Goal: Task Accomplishment & Management: Manage account settings

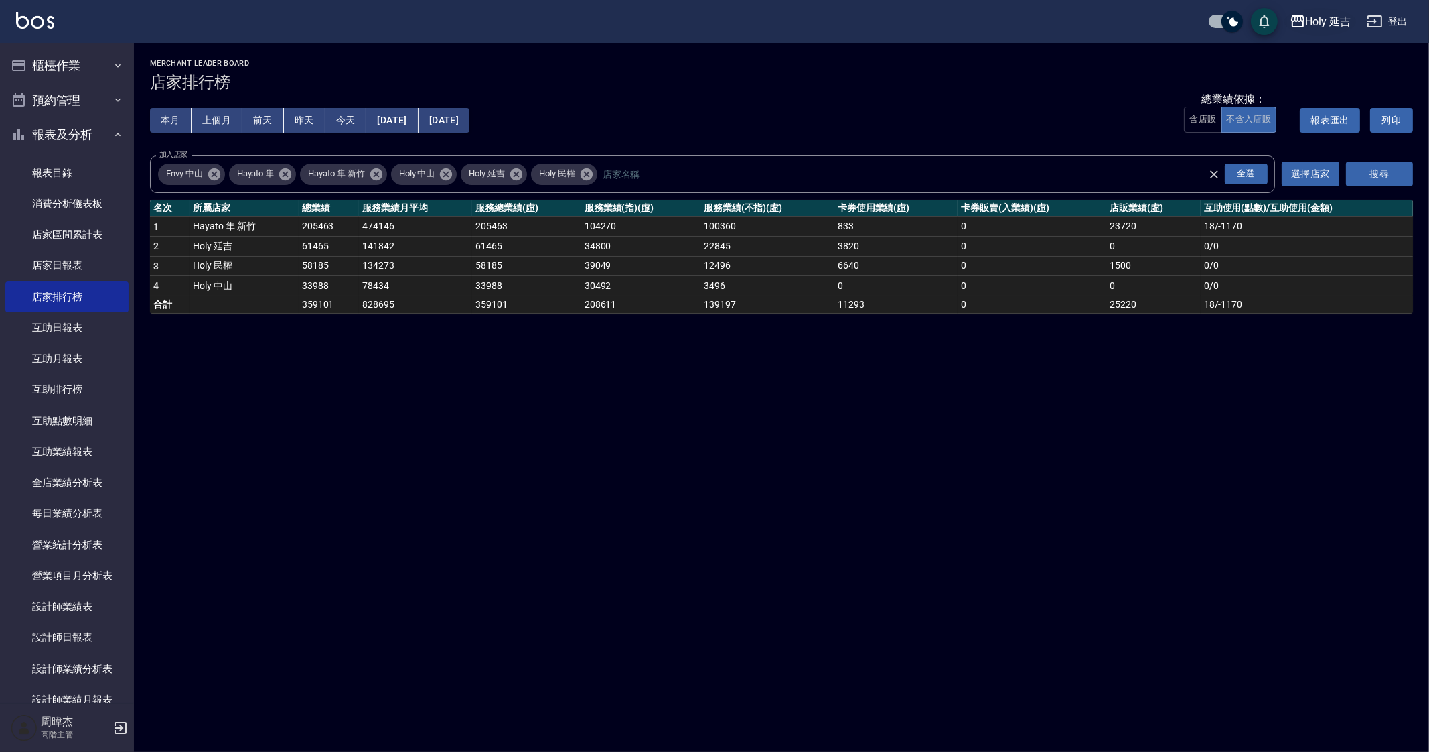
click at [1326, 25] on div "Holy 延吉" at bounding box center [1329, 21] width 46 height 17
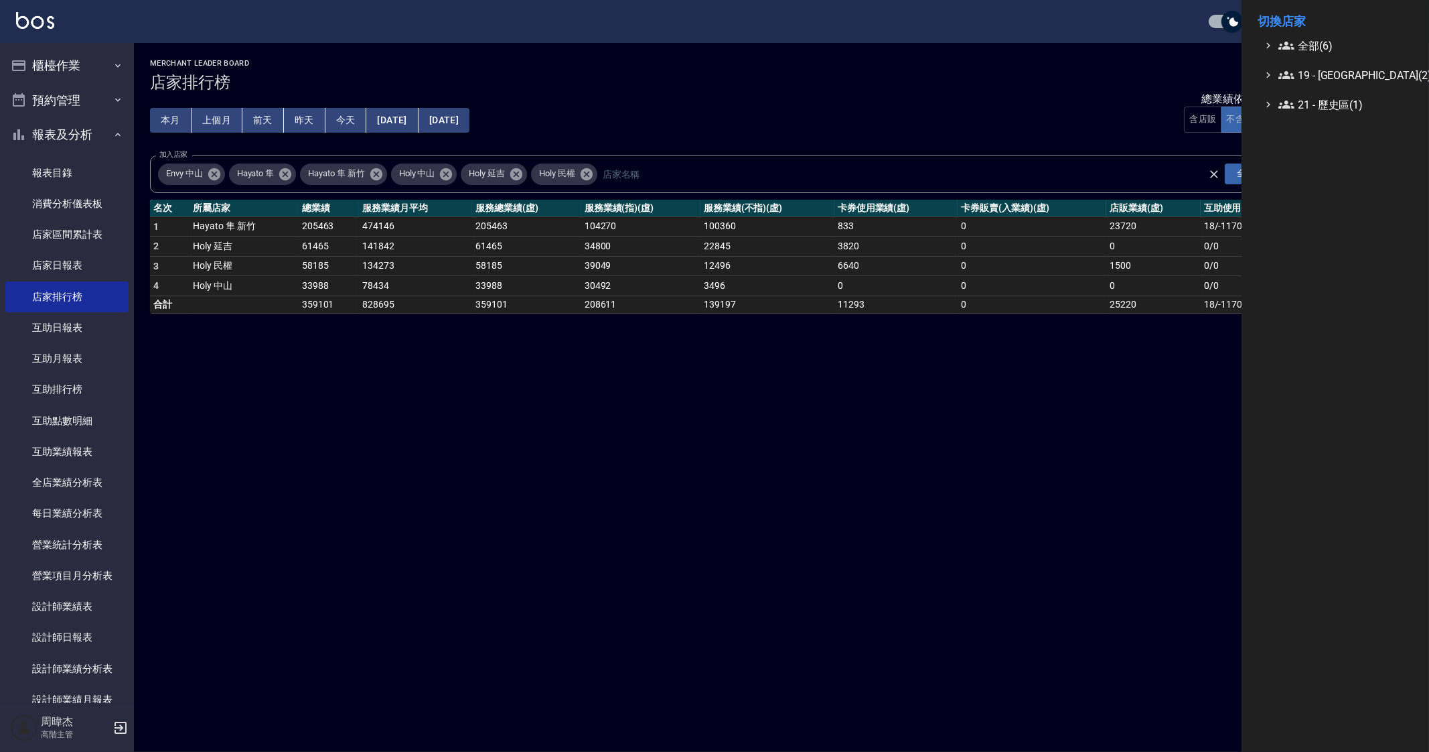
click at [44, 62] on div at bounding box center [714, 376] width 1429 height 752
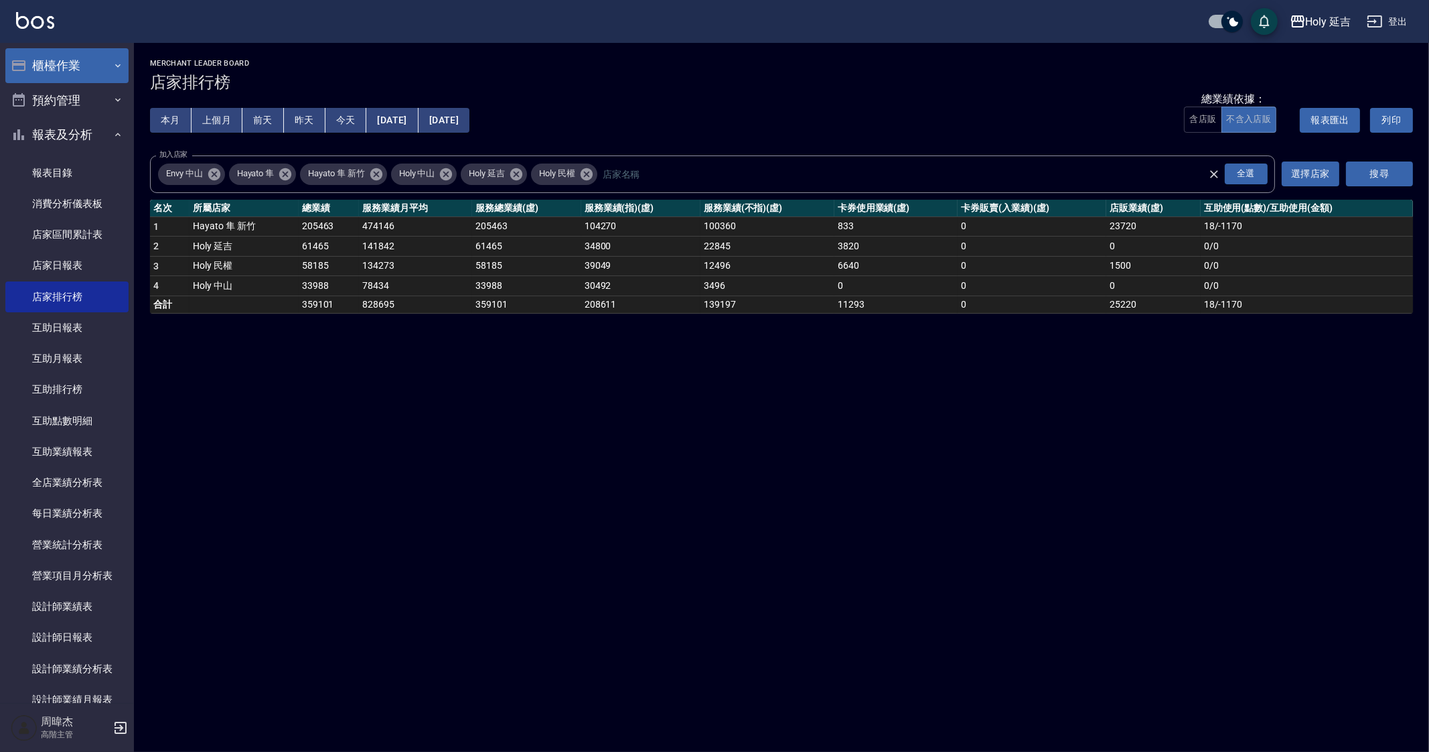
click at [86, 64] on button "櫃檯作業" at bounding box center [66, 65] width 123 height 35
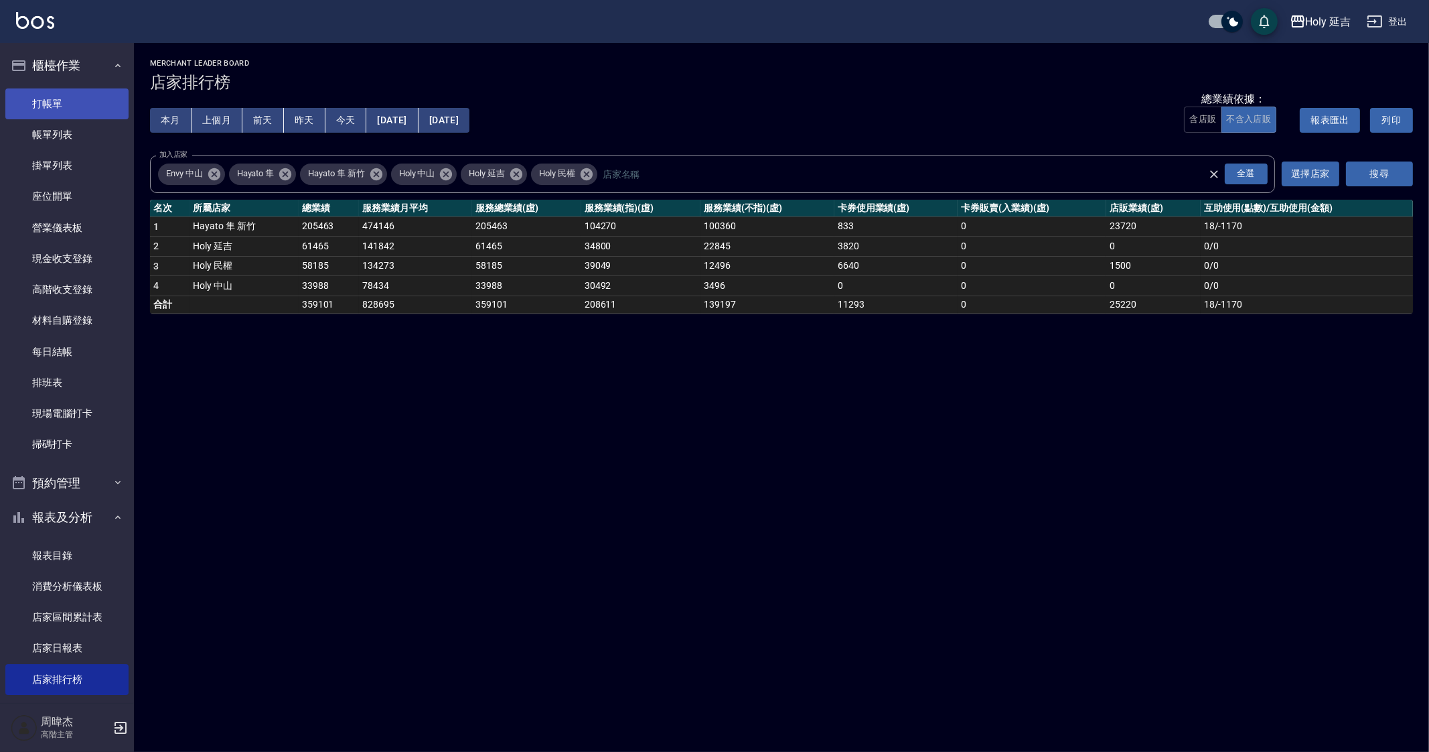
click at [99, 102] on link "打帳單" at bounding box center [66, 103] width 123 height 31
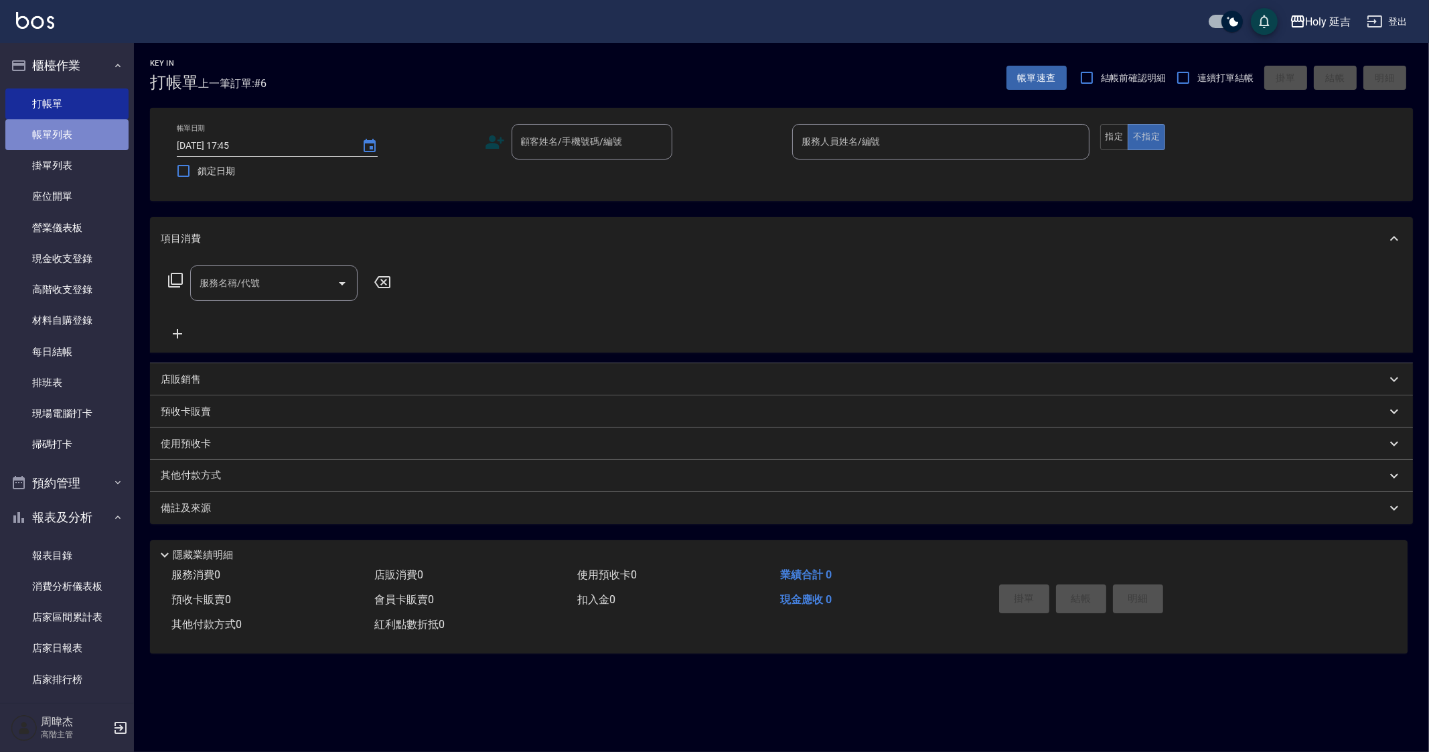
click at [98, 129] on link "帳單列表" at bounding box center [66, 134] width 123 height 31
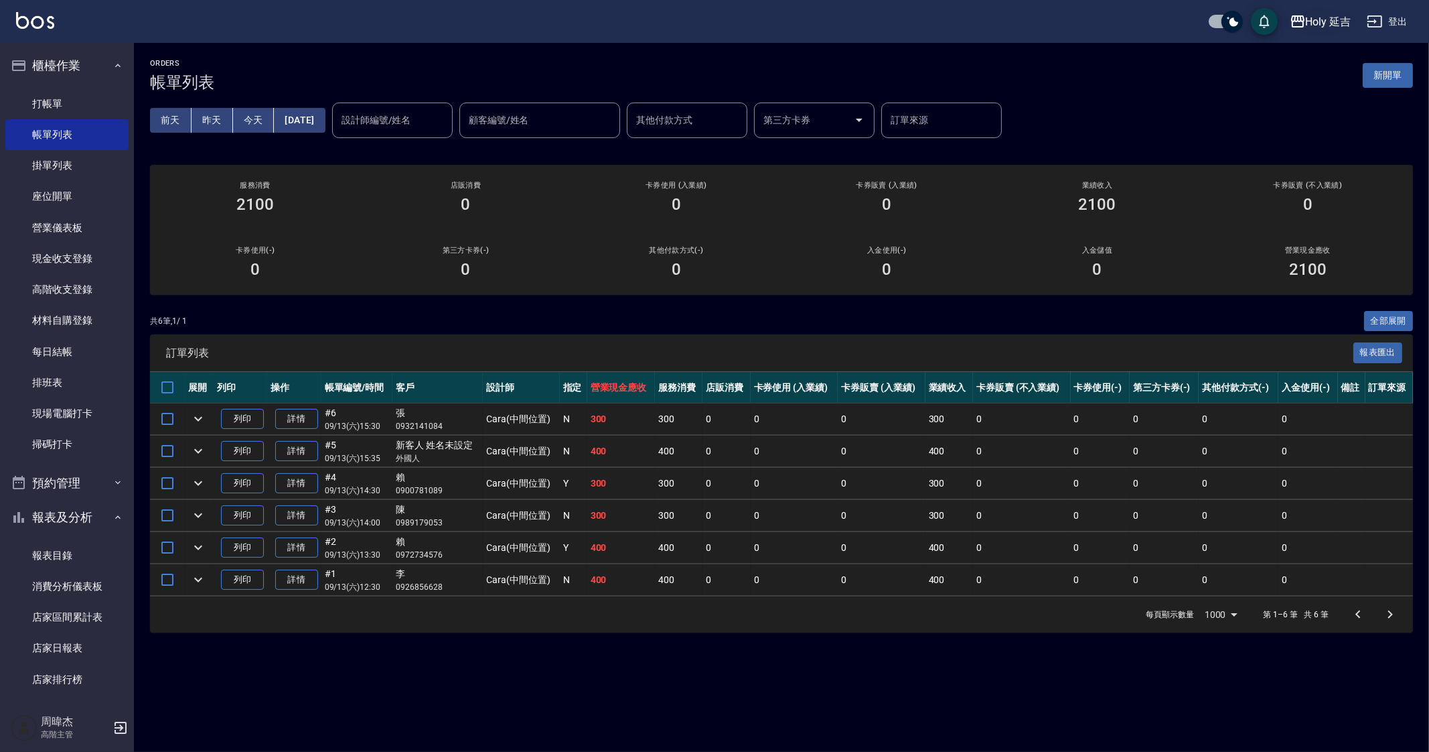
click at [1320, 23] on div "Holy 延吉" at bounding box center [1329, 21] width 46 height 17
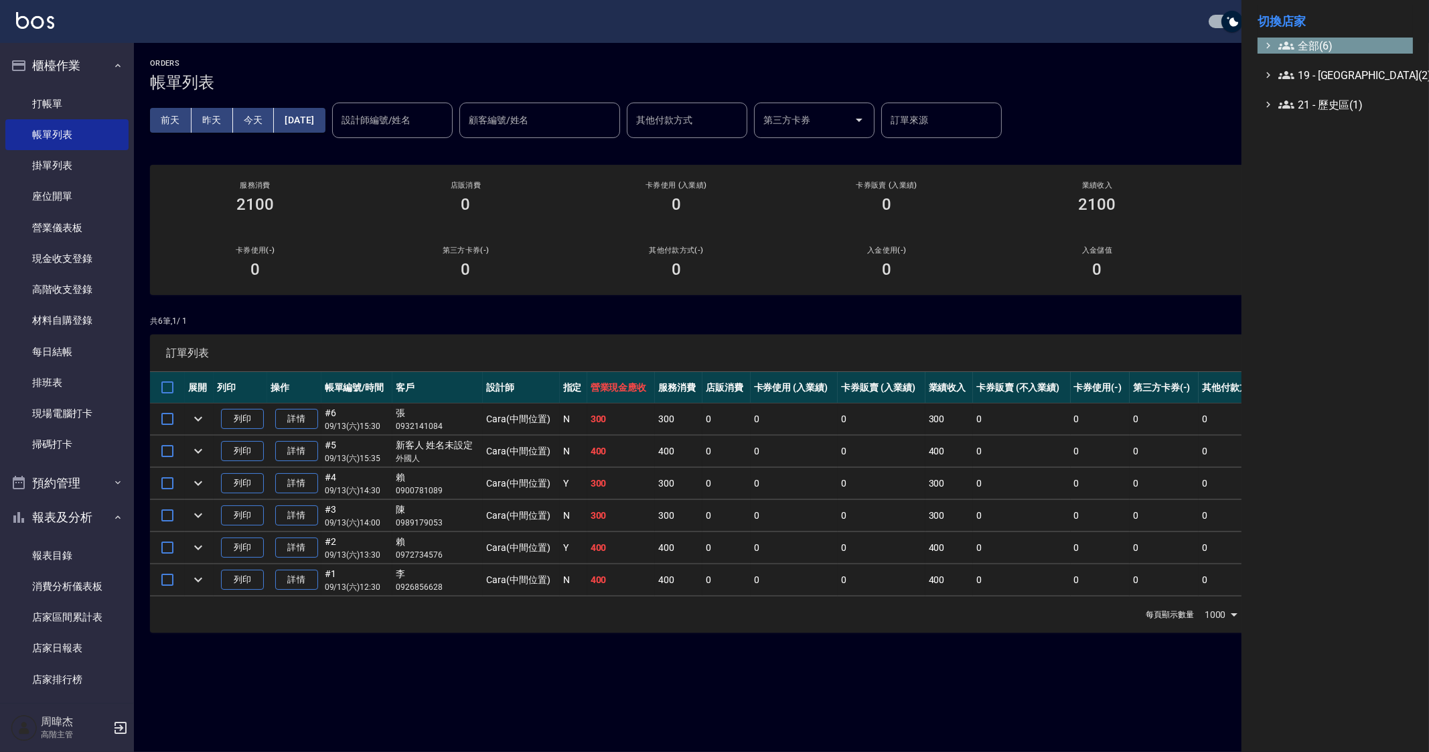
click at [1316, 43] on span "全部(6)" at bounding box center [1343, 46] width 129 height 16
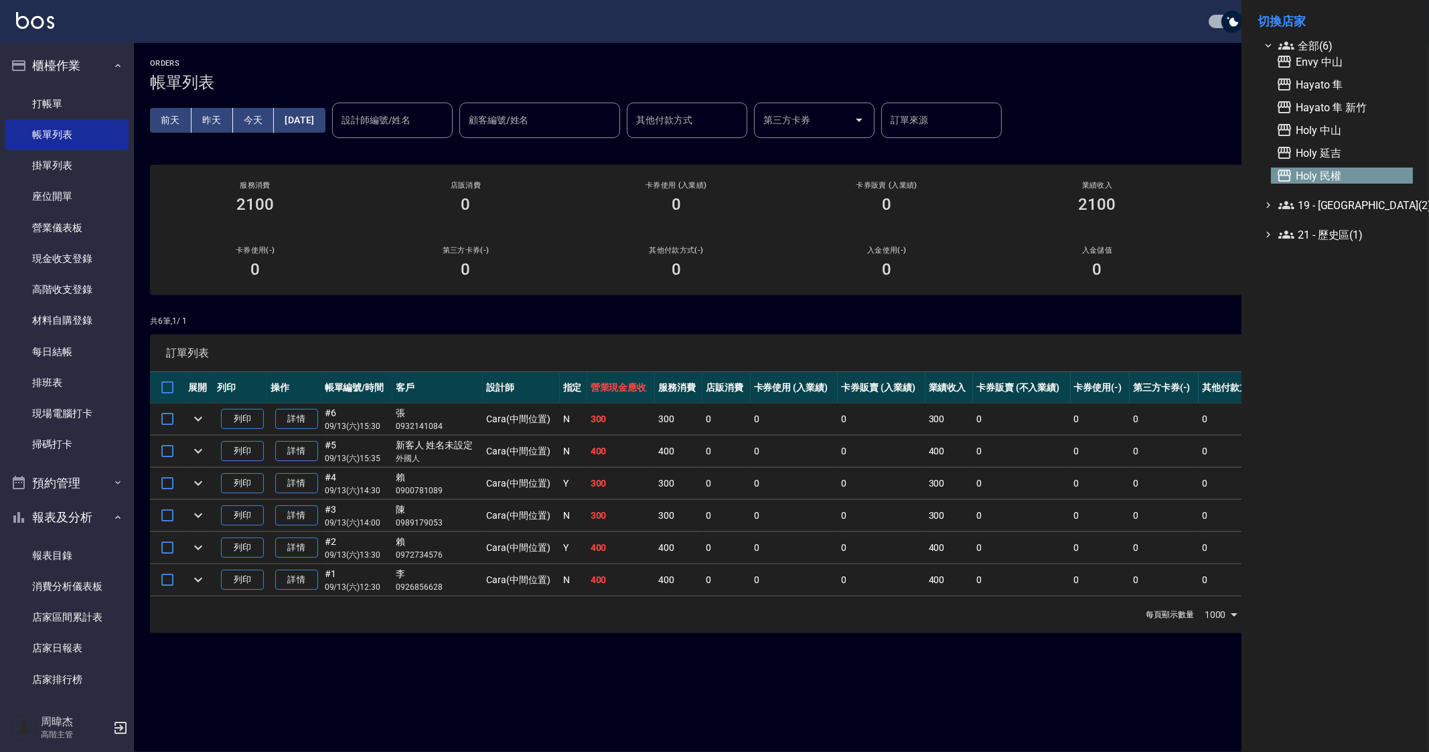
click at [1342, 172] on span "Holy 民權" at bounding box center [1342, 175] width 131 height 16
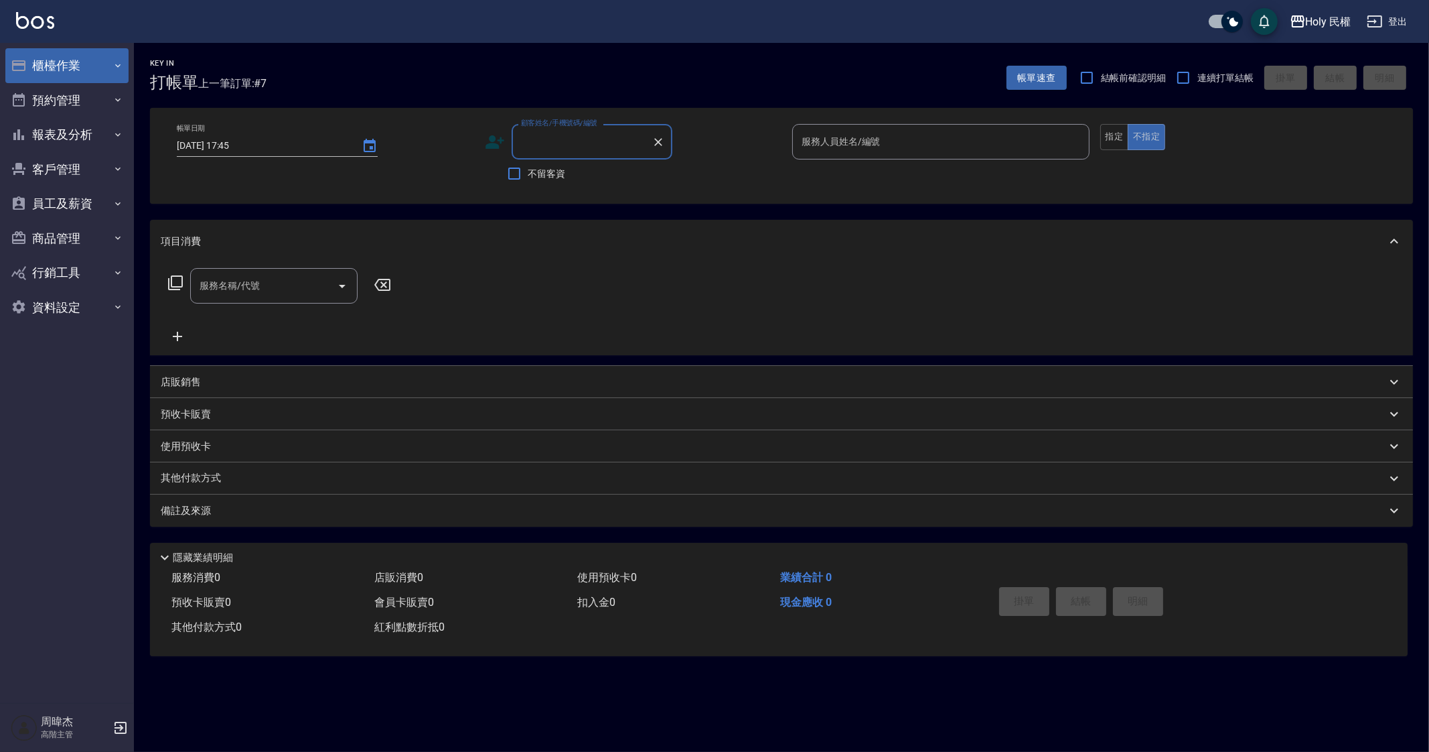
click at [48, 58] on button "櫃檯作業" at bounding box center [66, 65] width 123 height 35
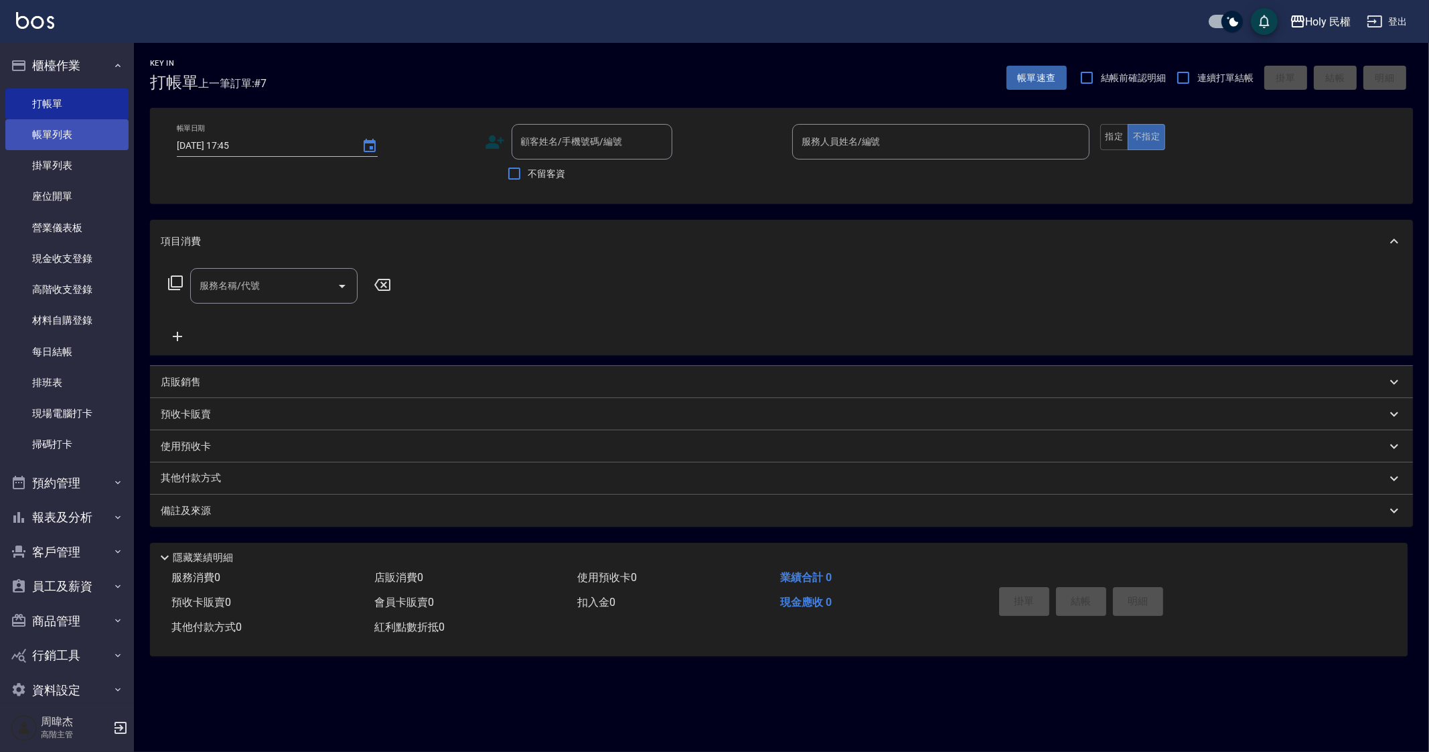
click at [76, 129] on link "帳單列表" at bounding box center [66, 134] width 123 height 31
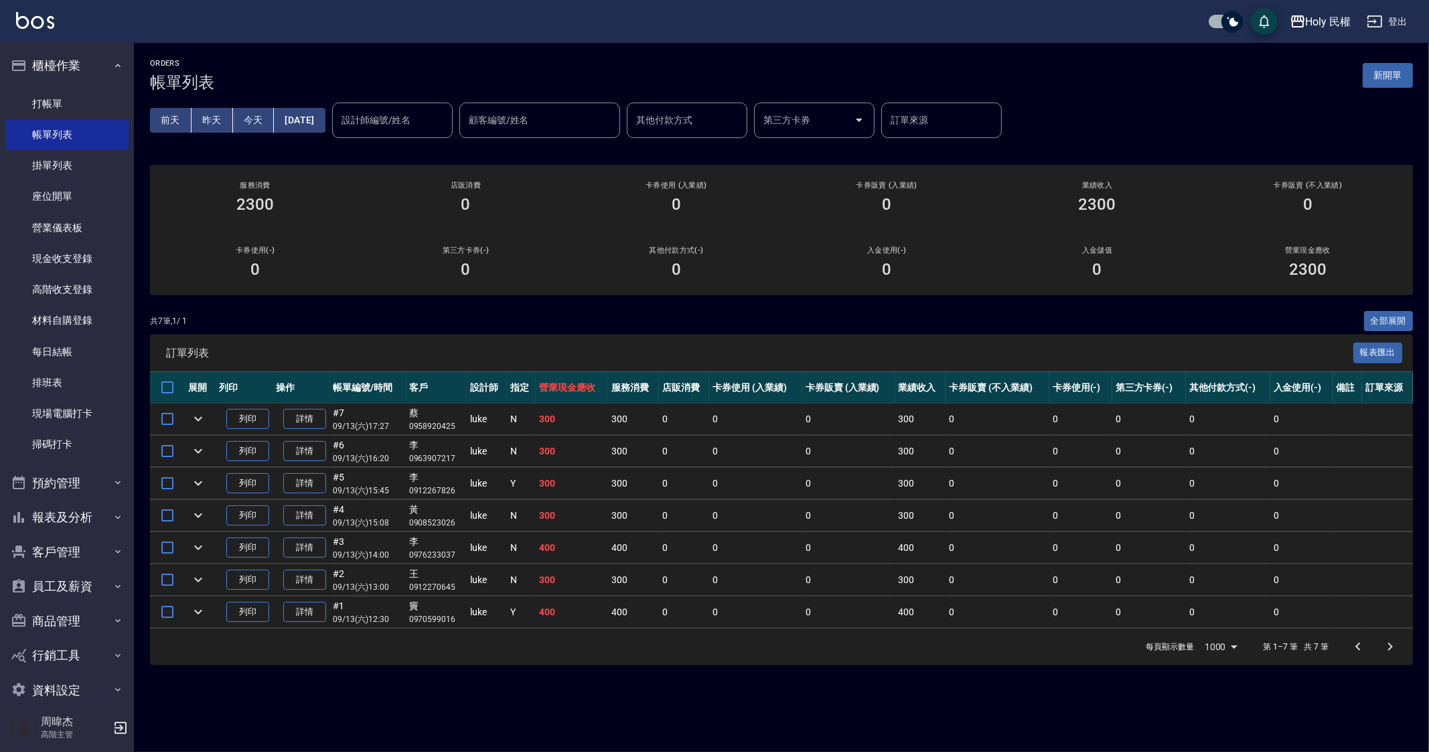
drag, startPoint x: 863, startPoint y: 685, endPoint x: 834, endPoint y: 630, distance: 62.0
click at [861, 686] on div "ORDERS 帳單列表 新開單 前天 昨天 今天 2025/09/13 設計師編號/姓名 設計師編號/姓名 顧客編號/姓名 顧客編號/姓名 其他付款方式 其他…" at bounding box center [714, 376] width 1429 height 752
click at [1304, 21] on icon "button" at bounding box center [1297, 21] width 13 height 12
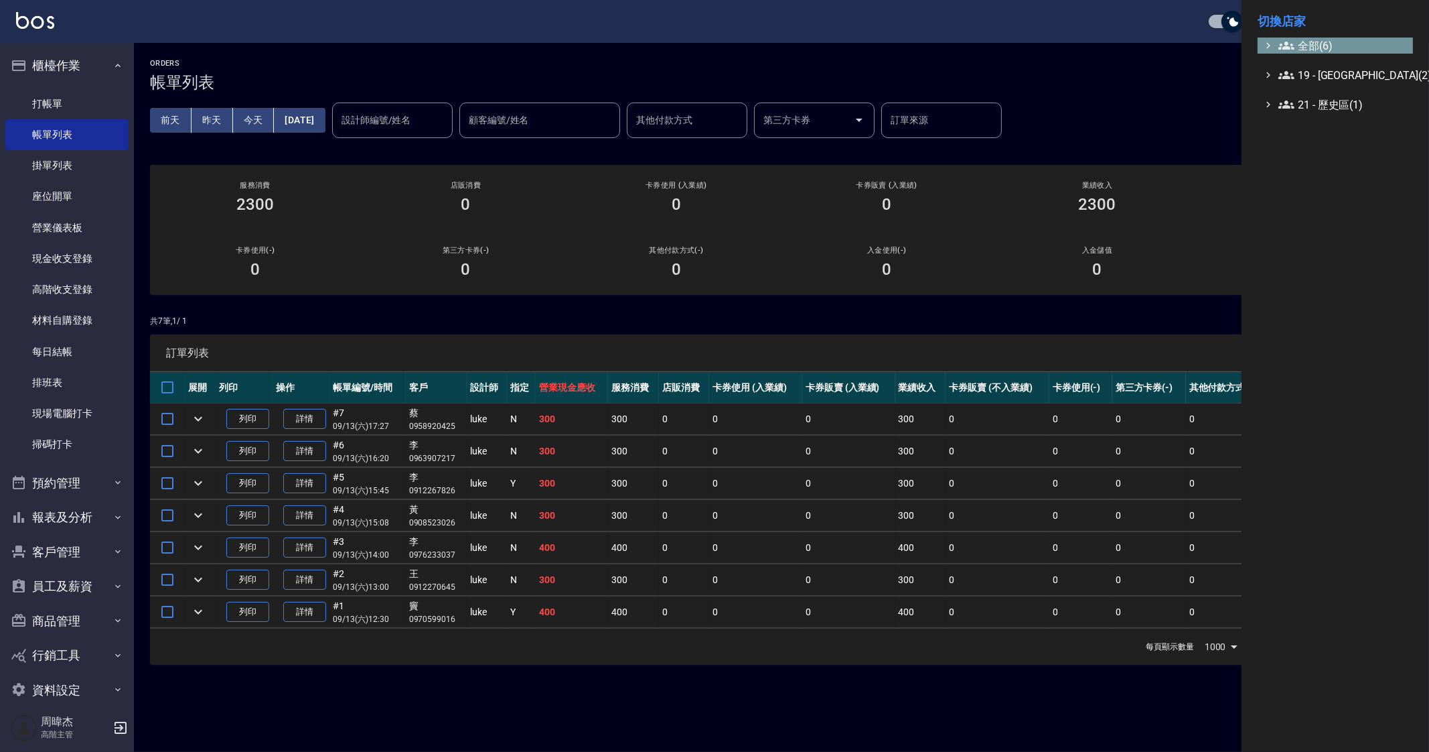
click at [1308, 50] on span "全部(6)" at bounding box center [1343, 46] width 129 height 16
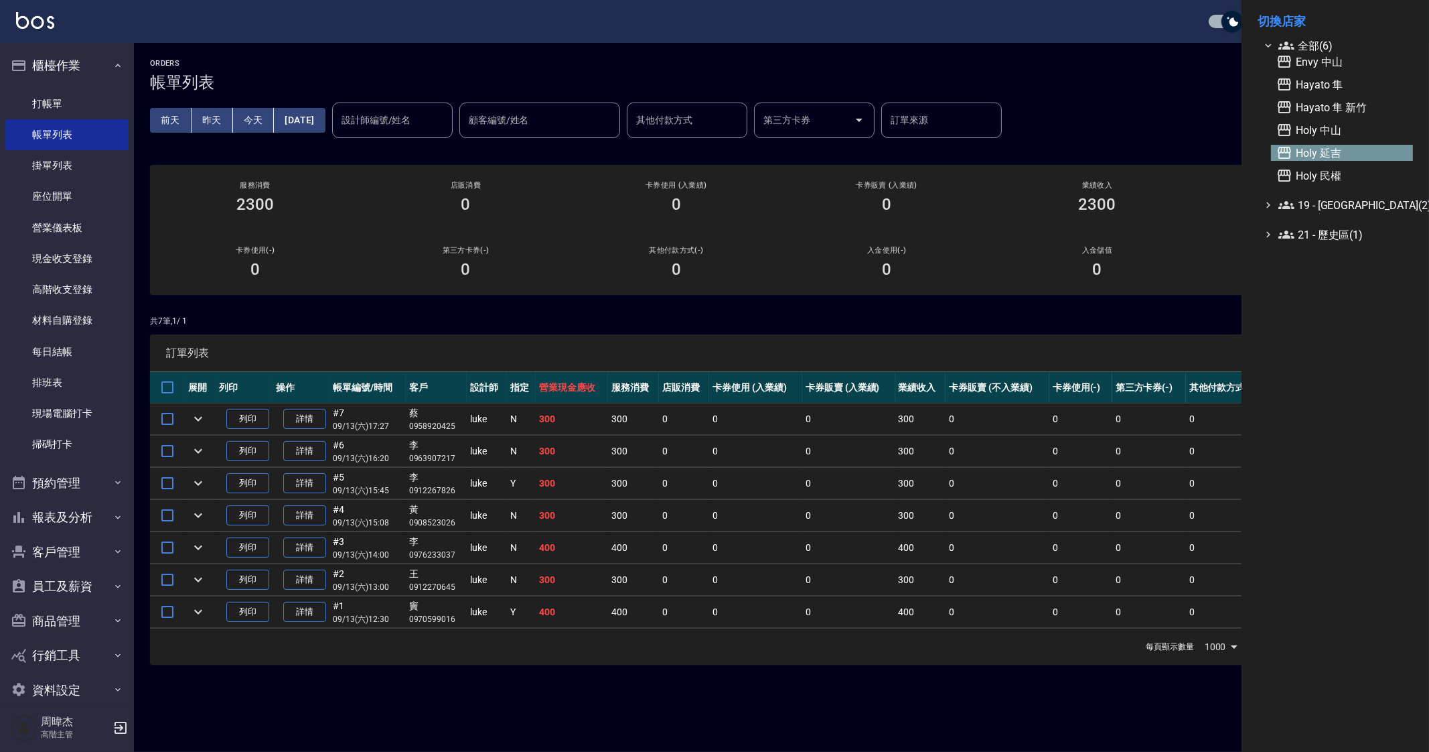
click at [1321, 157] on span "Holy 延吉" at bounding box center [1342, 153] width 131 height 16
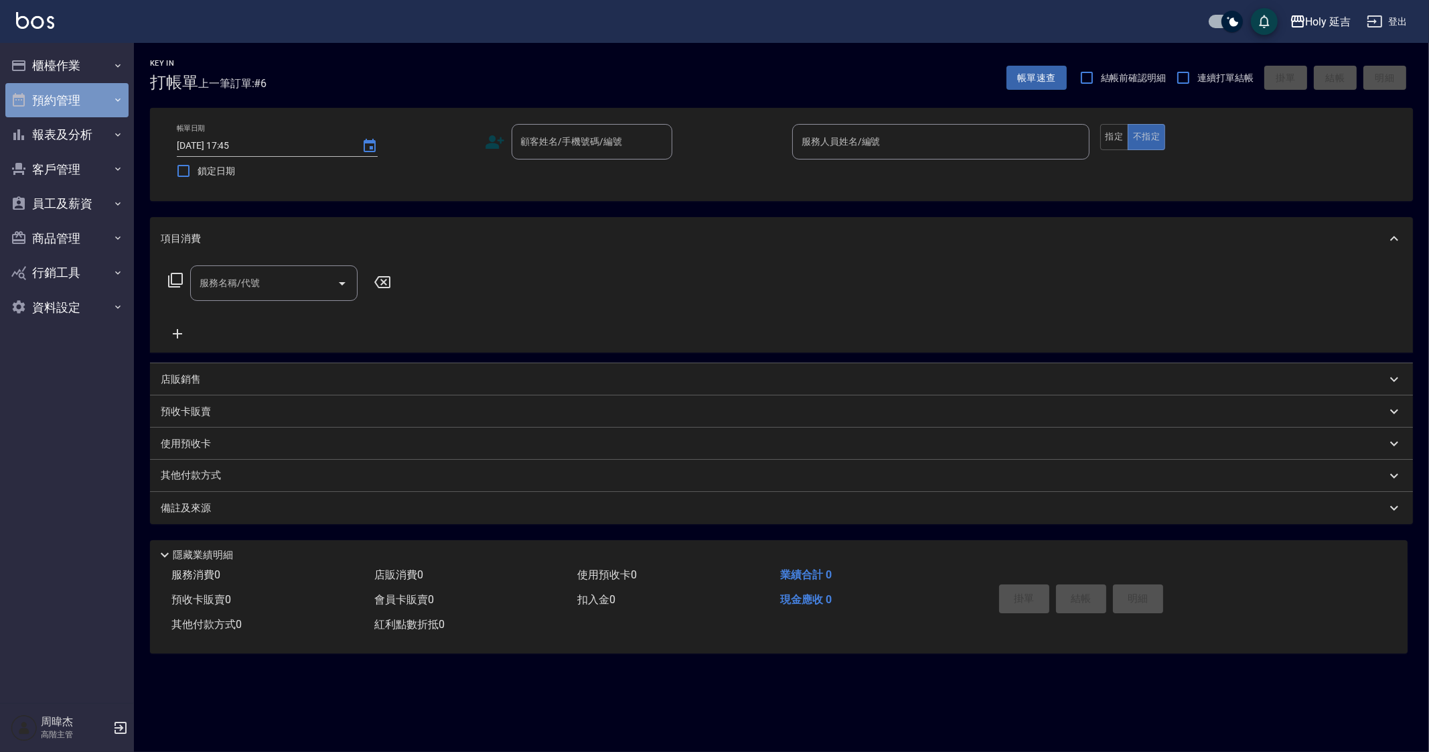
click at [87, 92] on button "預約管理" at bounding box center [66, 100] width 123 height 35
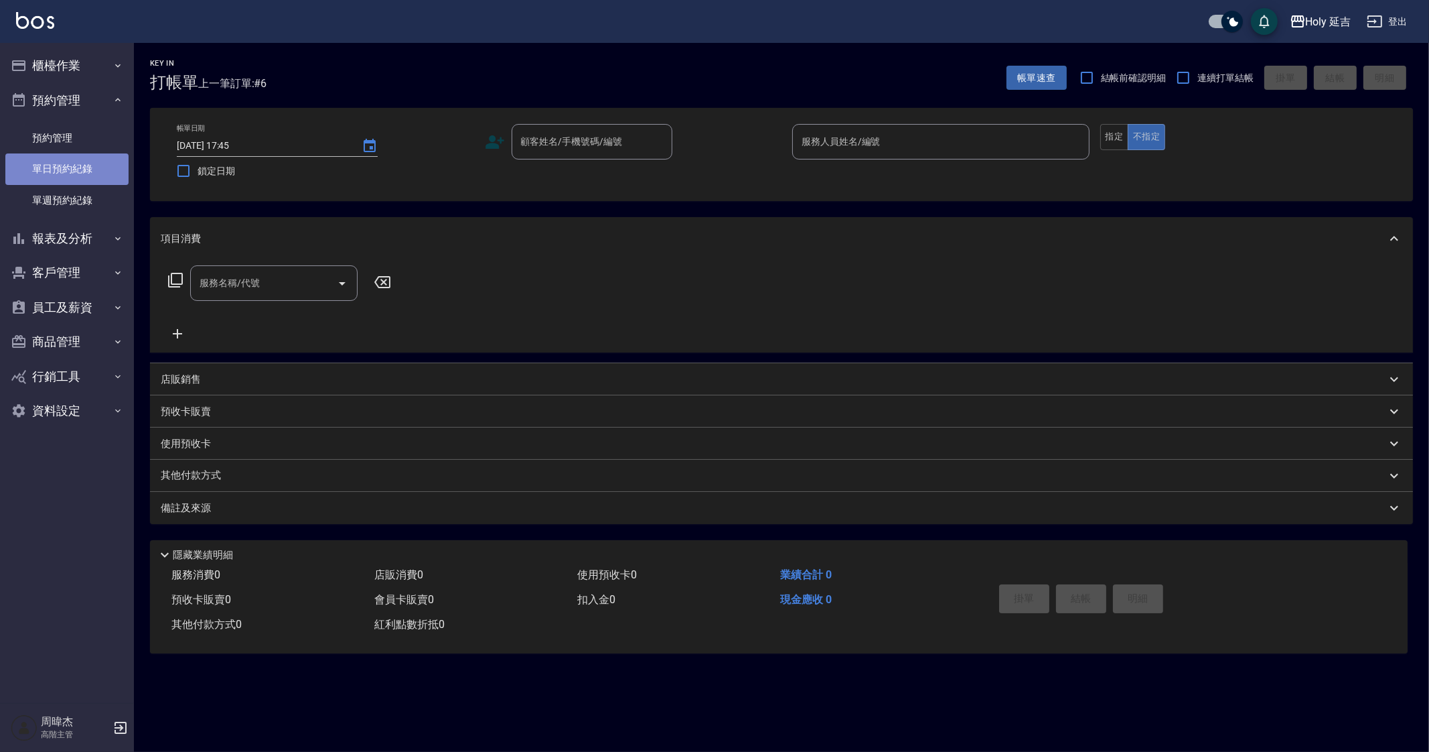
click at [99, 173] on link "單日預約紀錄" at bounding box center [66, 168] width 123 height 31
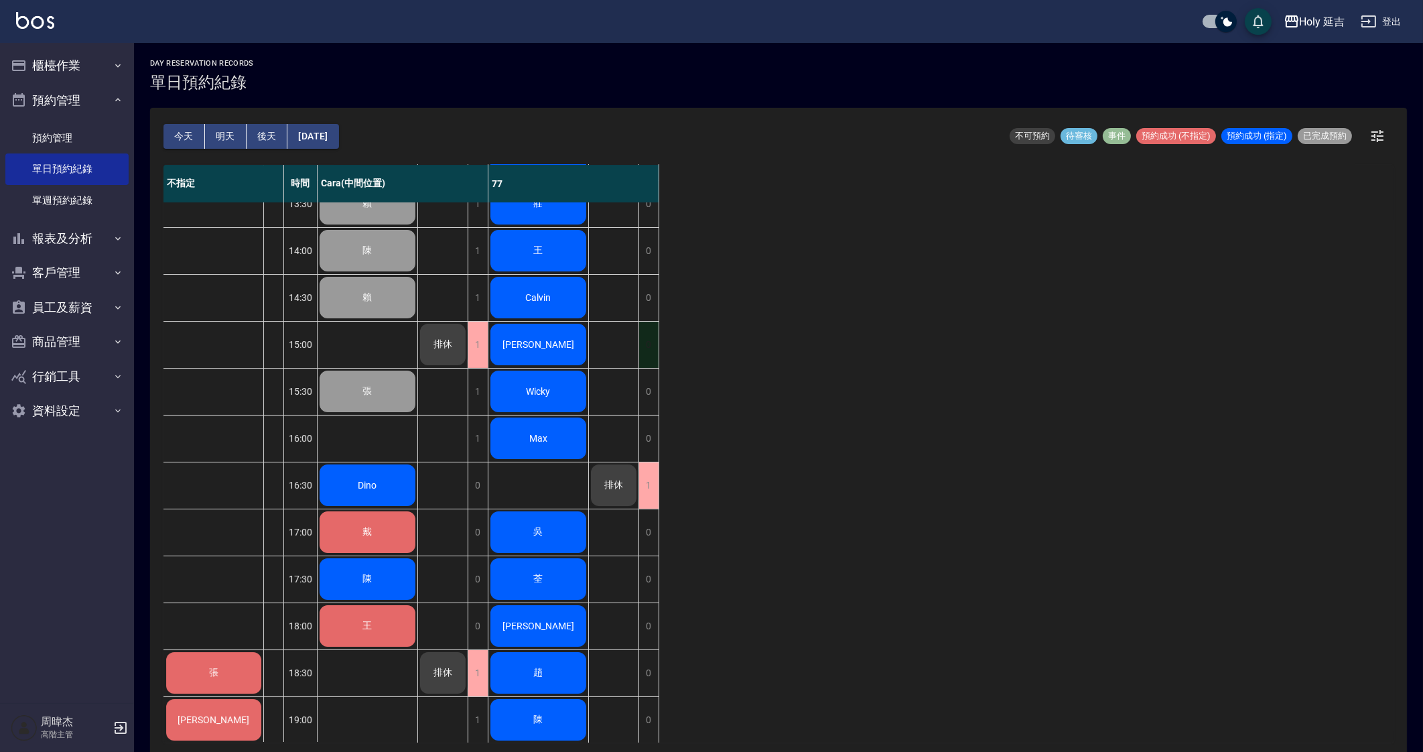
scroll to position [223, 0]
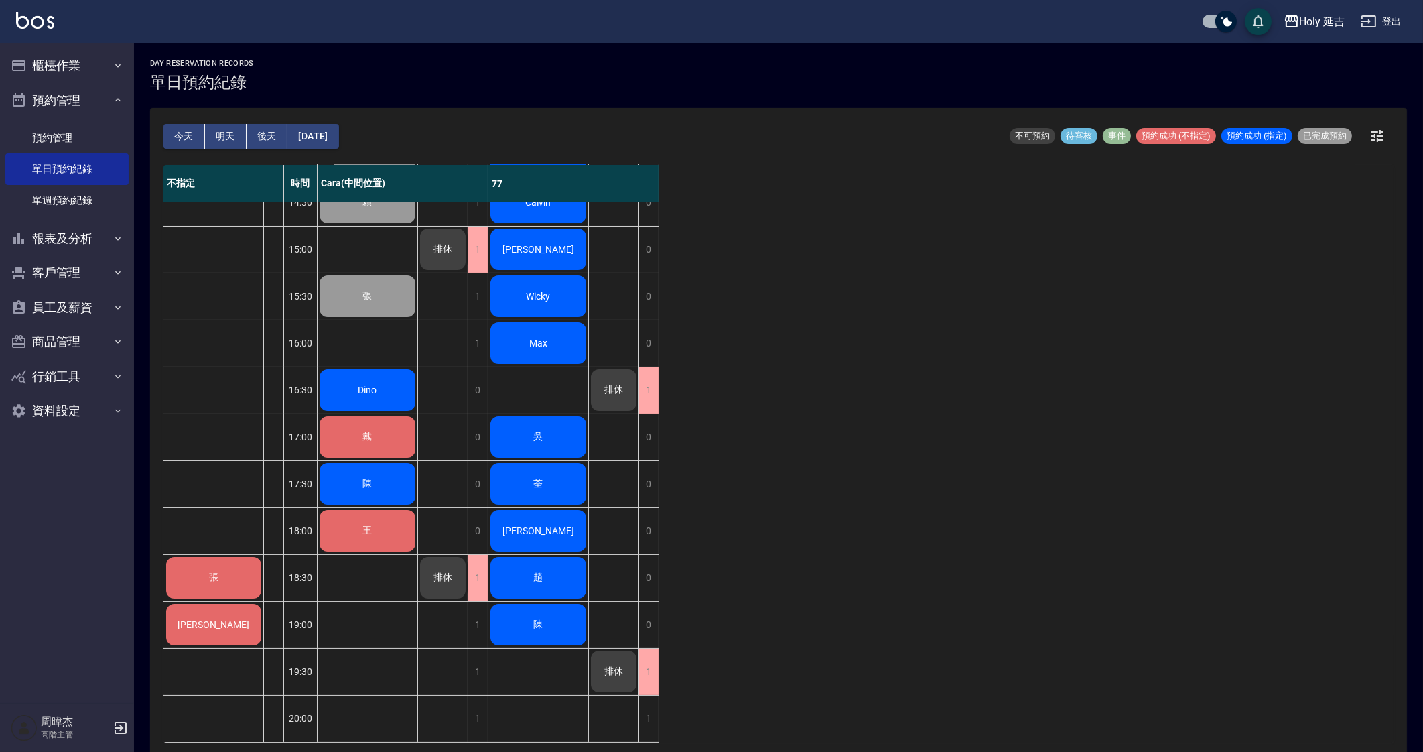
click at [886, 449] on div "不指定 時間 Cara(中間位置) 77 張 康 12:30 13:00 13:30 14:00 14:30 15:00 15:30 16:00 16:30 …" at bounding box center [778, 453] width 1230 height 577
click at [770, 456] on div "不指定 時間 Cara(中間位置) 77 張 康 12:30 13:00 13:30 14:00 14:30 15:00 15:30 16:00 16:30 …" at bounding box center [778, 453] width 1230 height 577
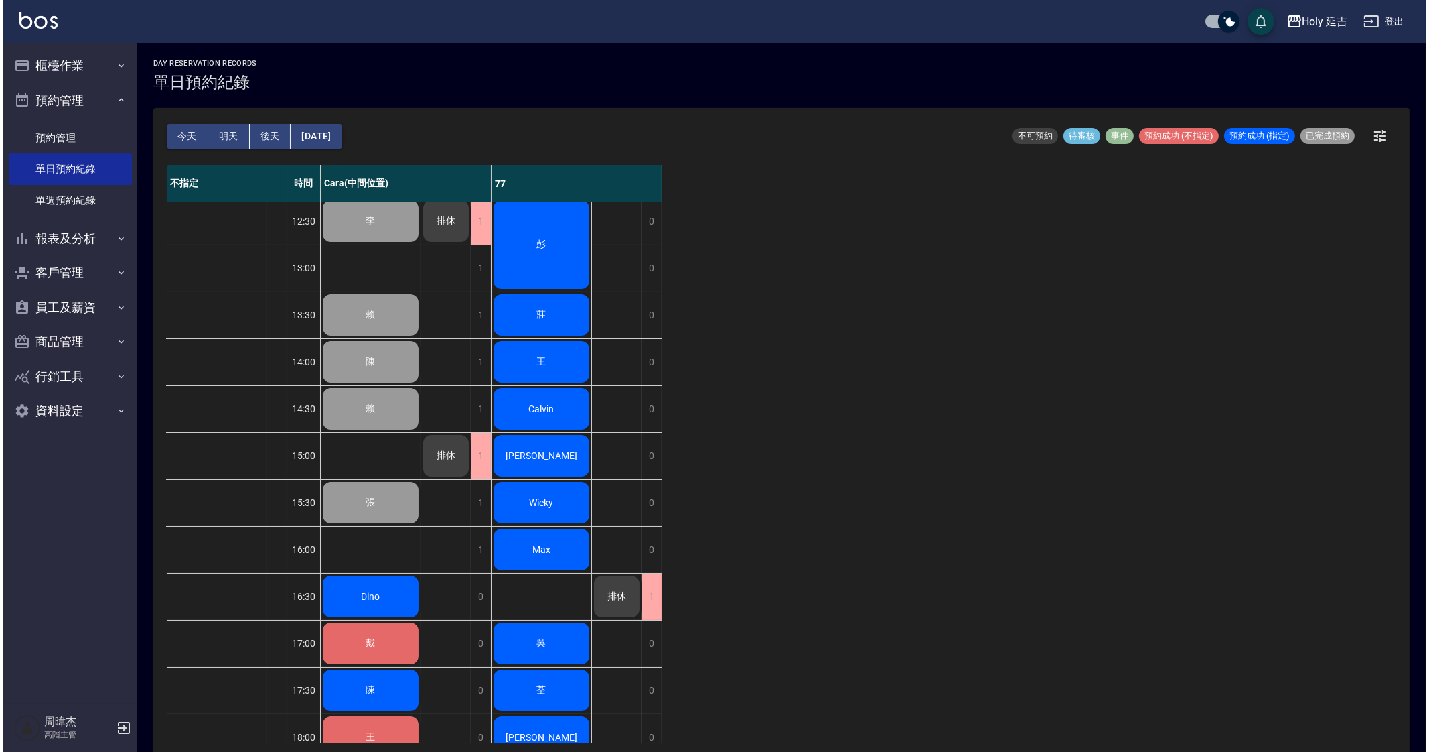
scroll to position [0, 0]
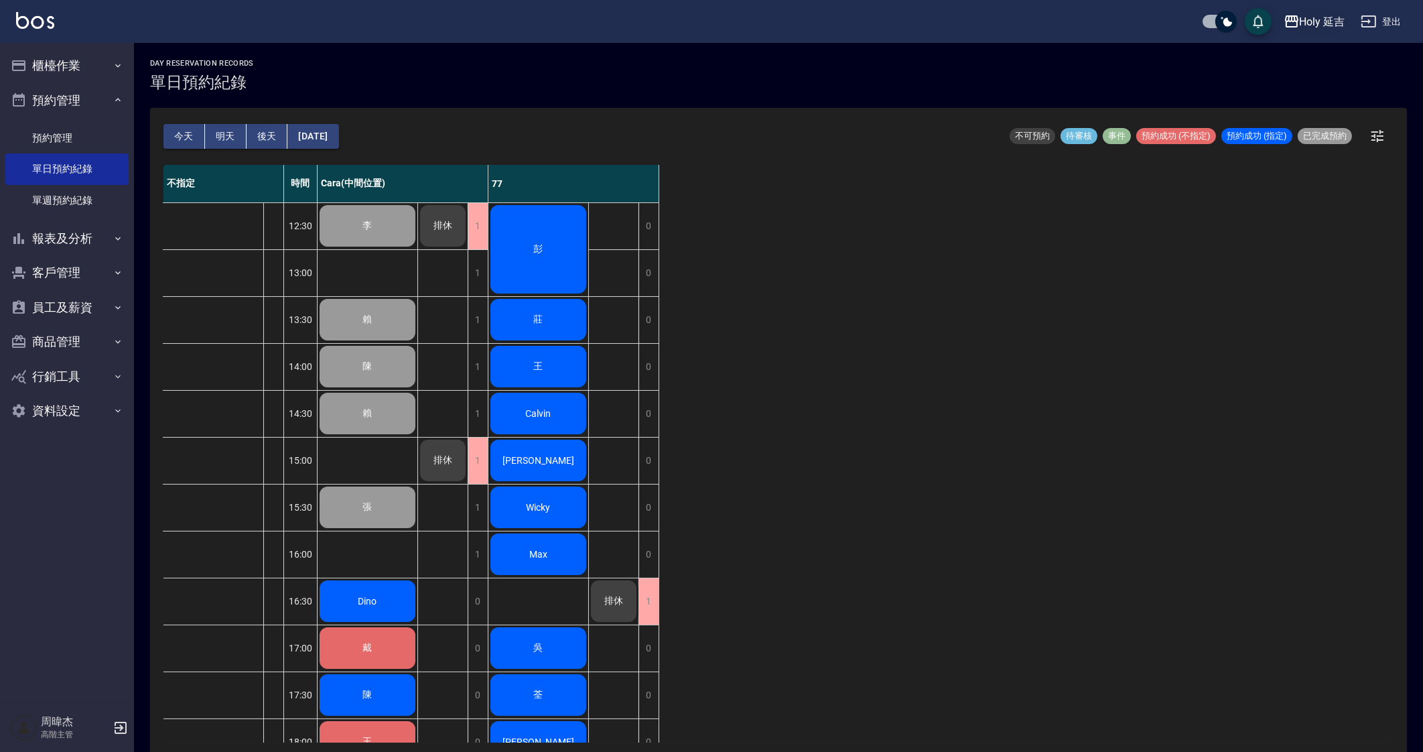
click at [1324, 29] on button "Holy 延吉" at bounding box center [1314, 21] width 72 height 27
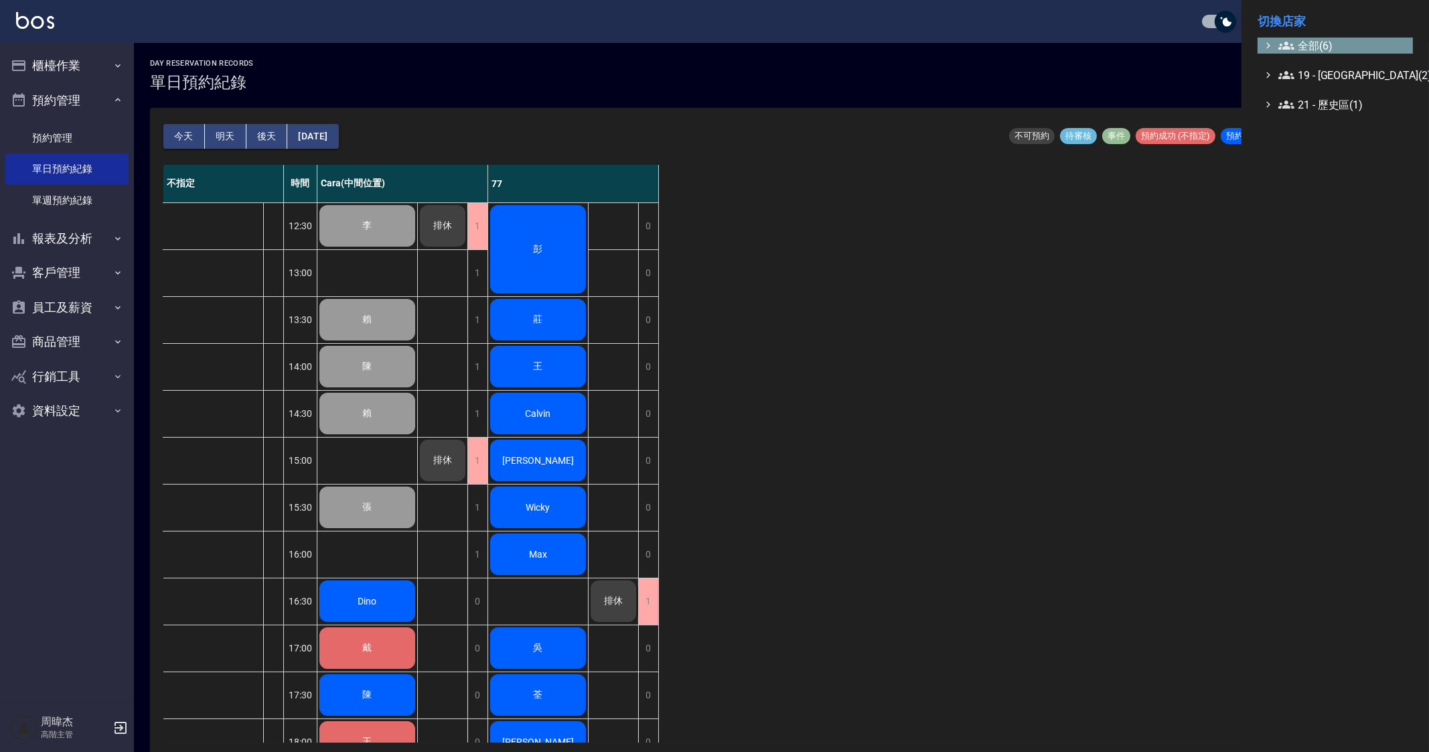
click at [1304, 48] on span "全部(6)" at bounding box center [1343, 46] width 129 height 16
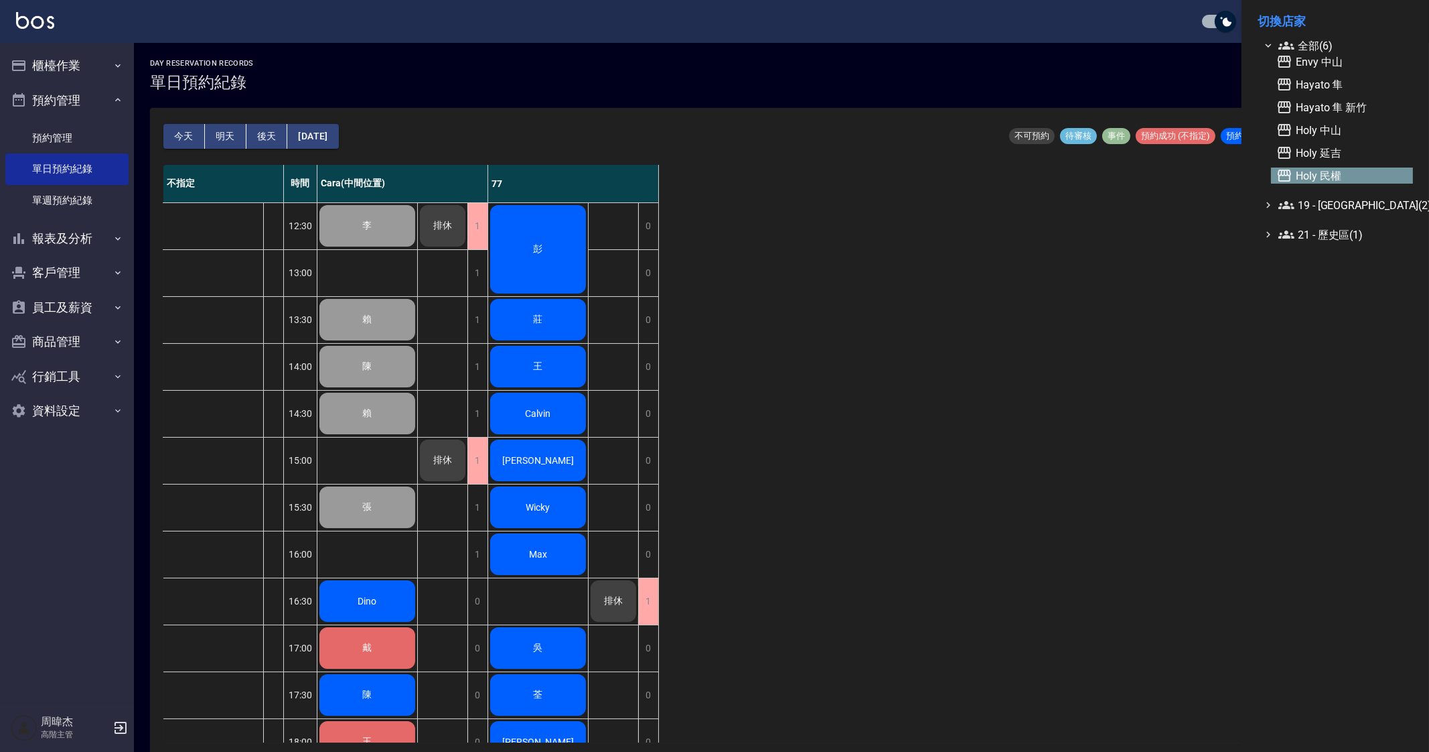
click at [1337, 171] on span "Holy 民權" at bounding box center [1342, 175] width 131 height 16
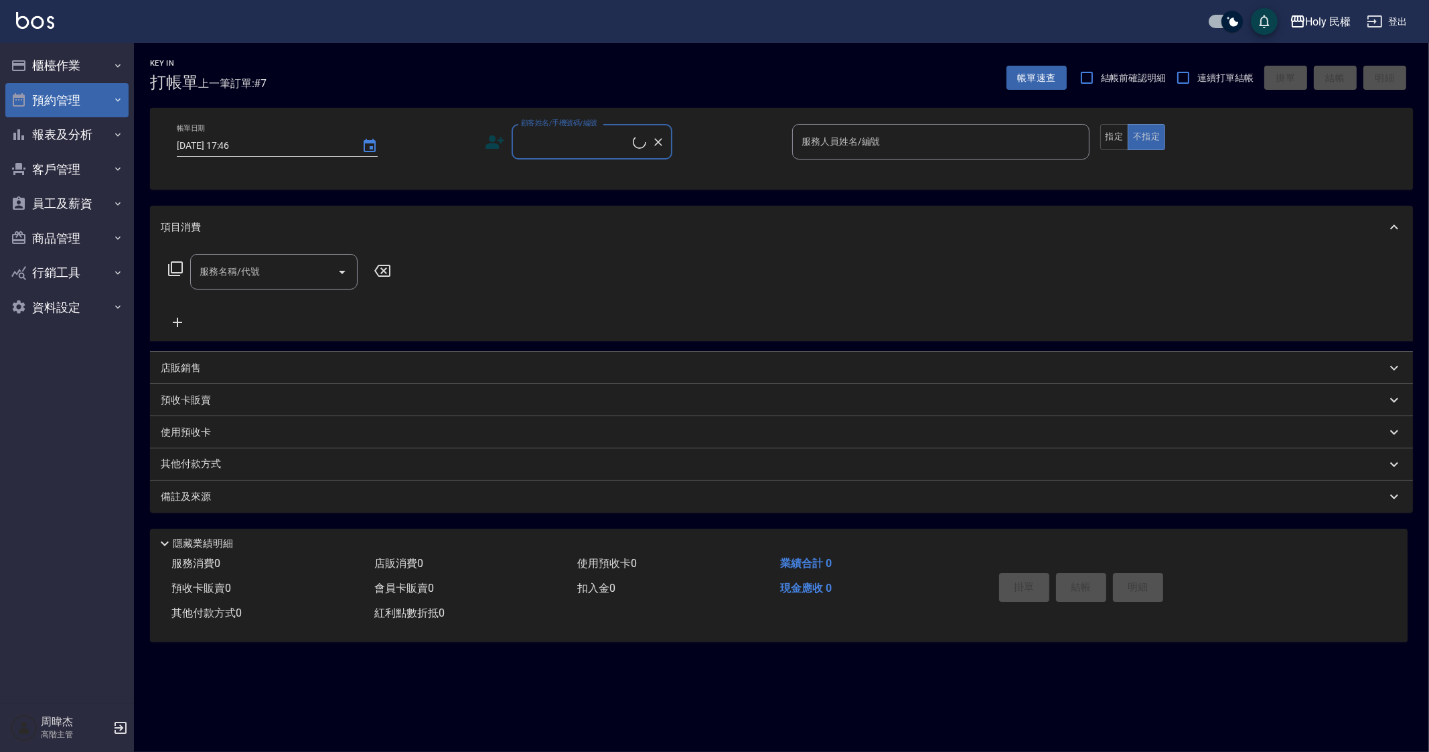
click at [75, 96] on button "預約管理" at bounding box center [66, 100] width 123 height 35
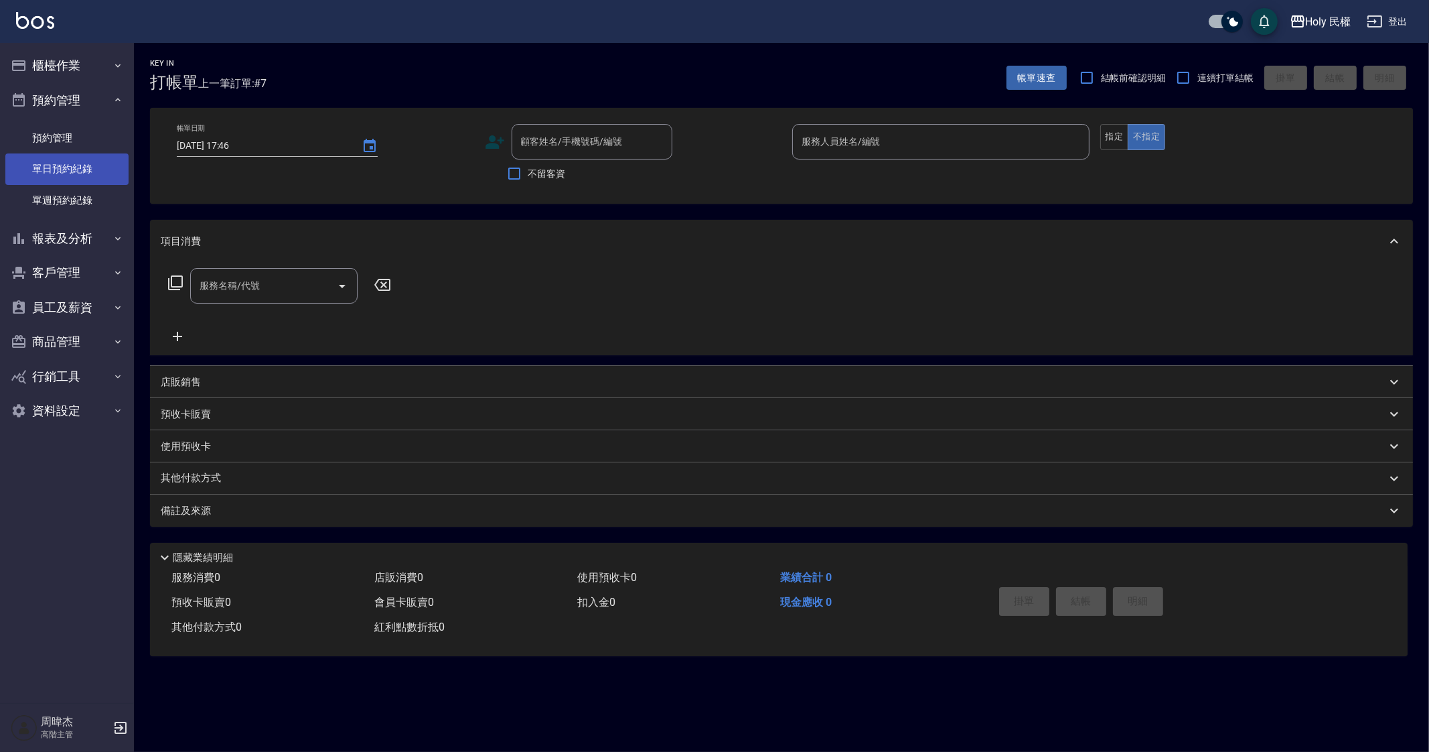
click at [67, 167] on link "單日預約紀錄" at bounding box center [66, 168] width 123 height 31
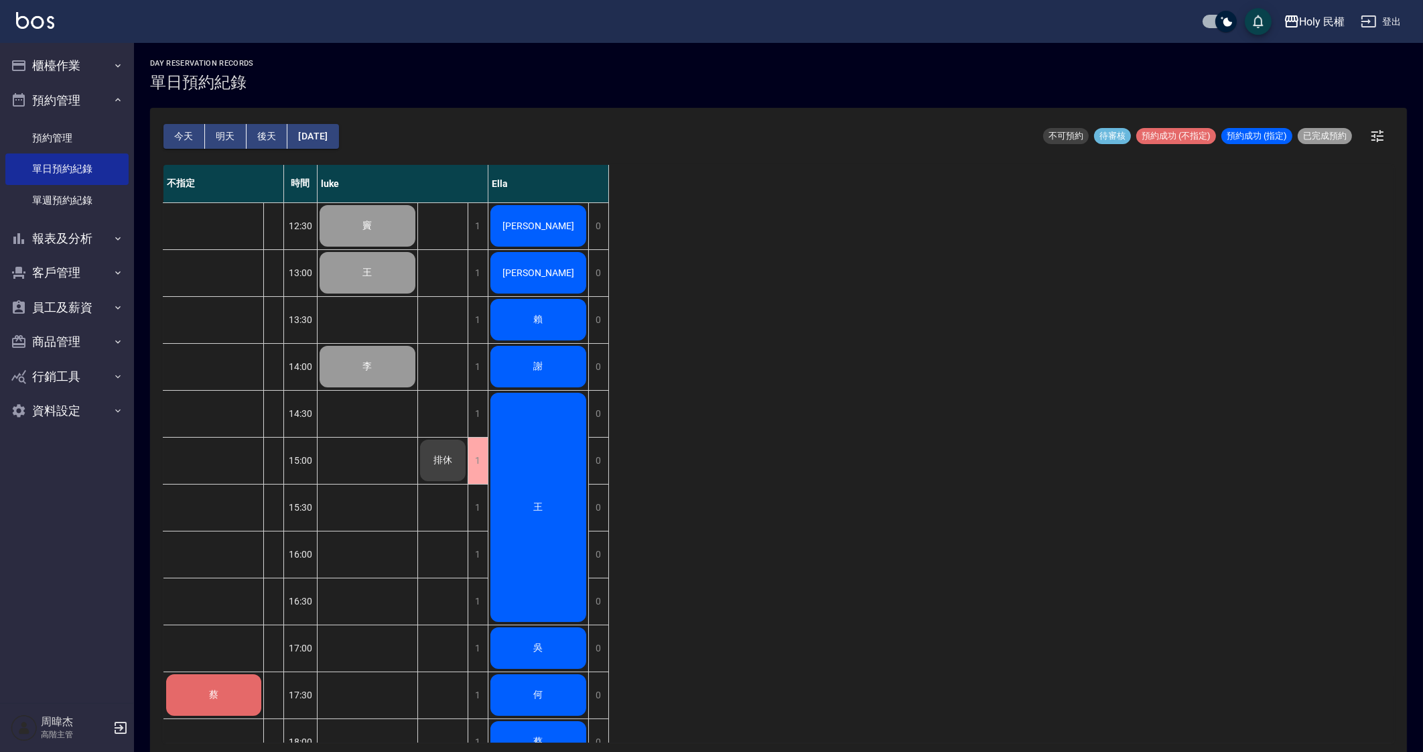
click at [1321, 38] on div "Holy 民權 登出" at bounding box center [711, 21] width 1423 height 43
click at [1316, 21] on div "Holy 民權" at bounding box center [1322, 21] width 46 height 17
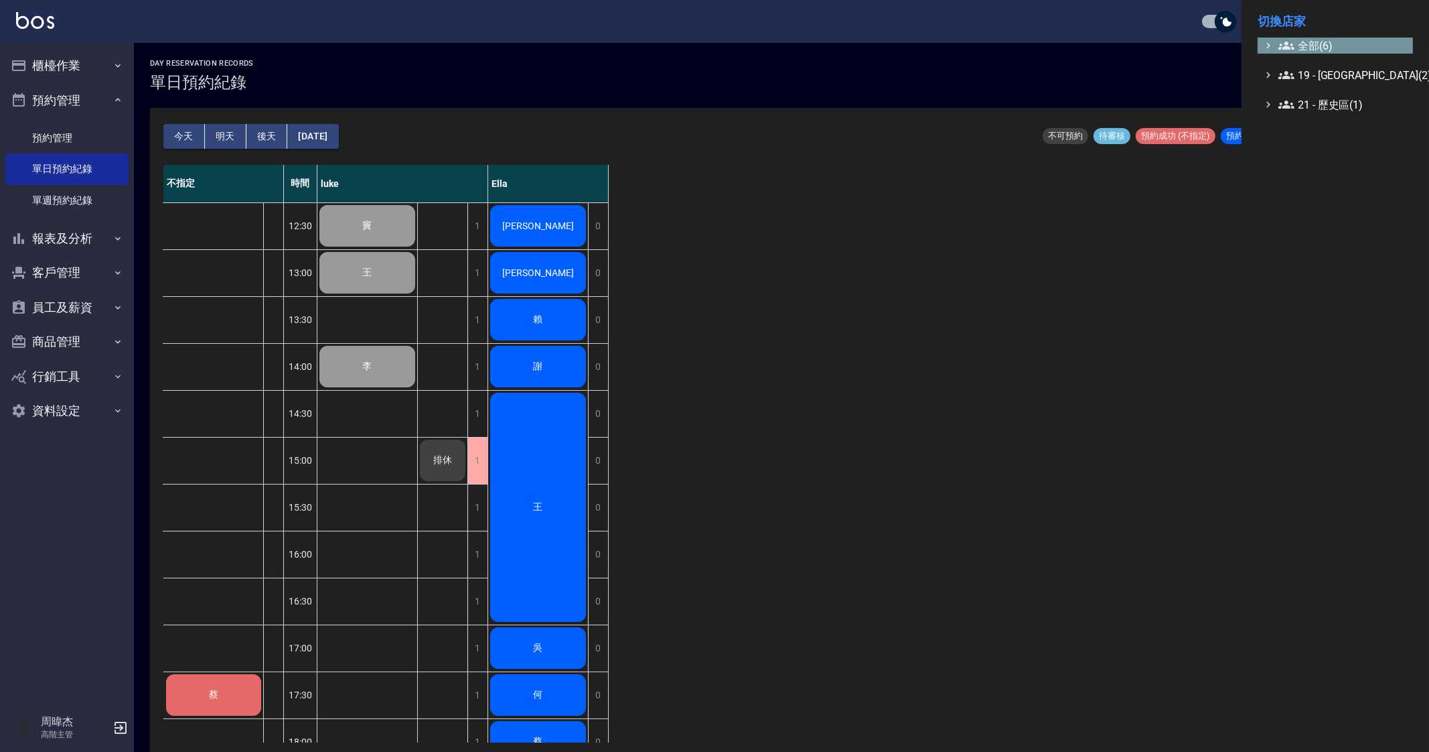
click at [1308, 38] on span "全部(6)" at bounding box center [1343, 46] width 129 height 16
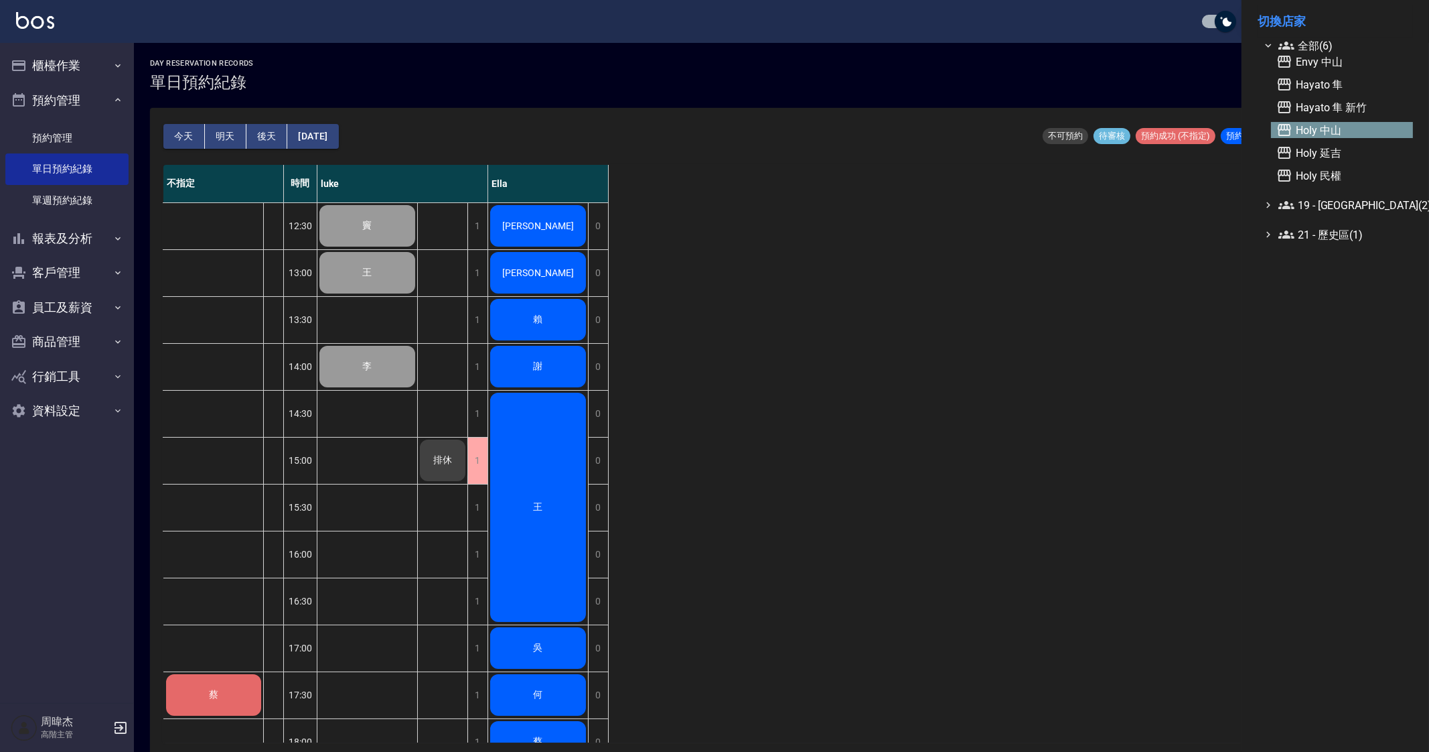
click at [1330, 131] on span "Holy 中山" at bounding box center [1342, 130] width 131 height 16
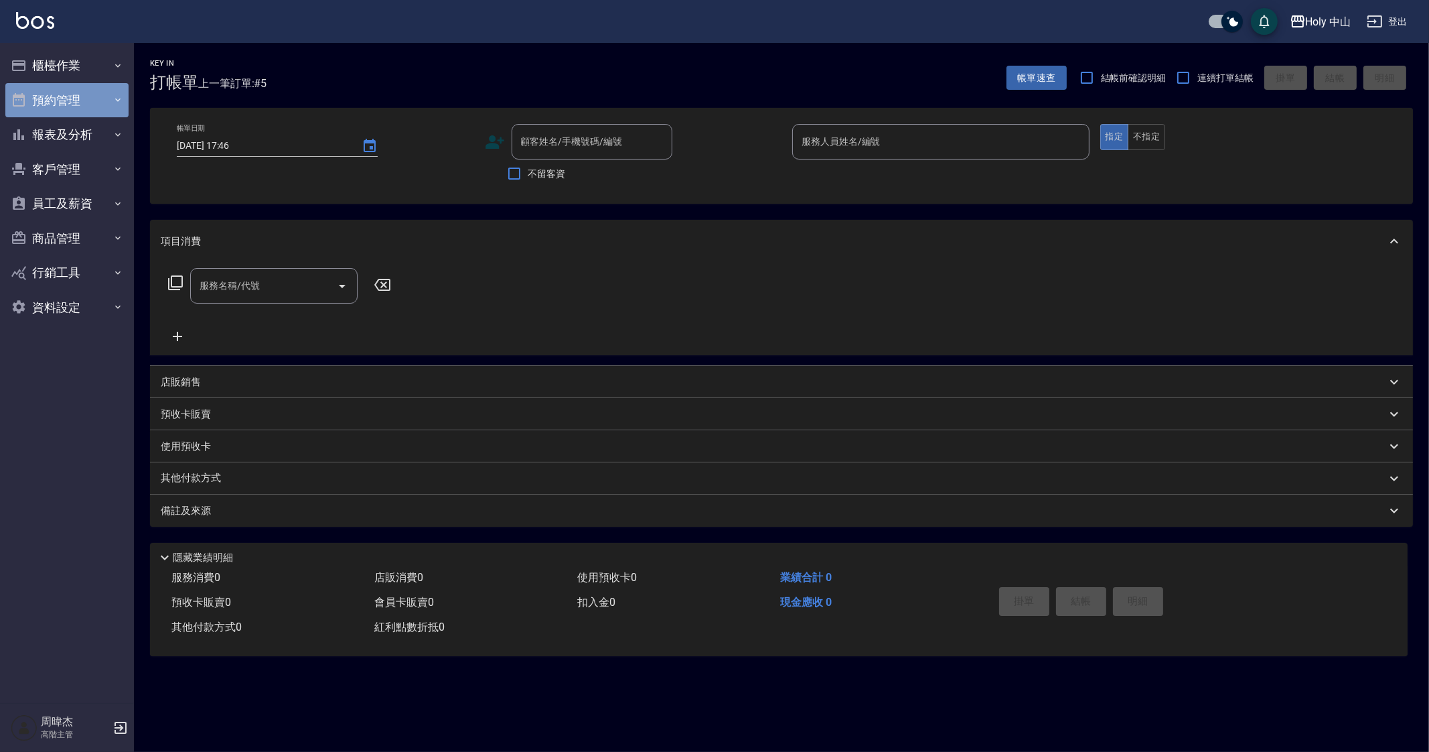
click at [97, 89] on button "預約管理" at bounding box center [66, 100] width 123 height 35
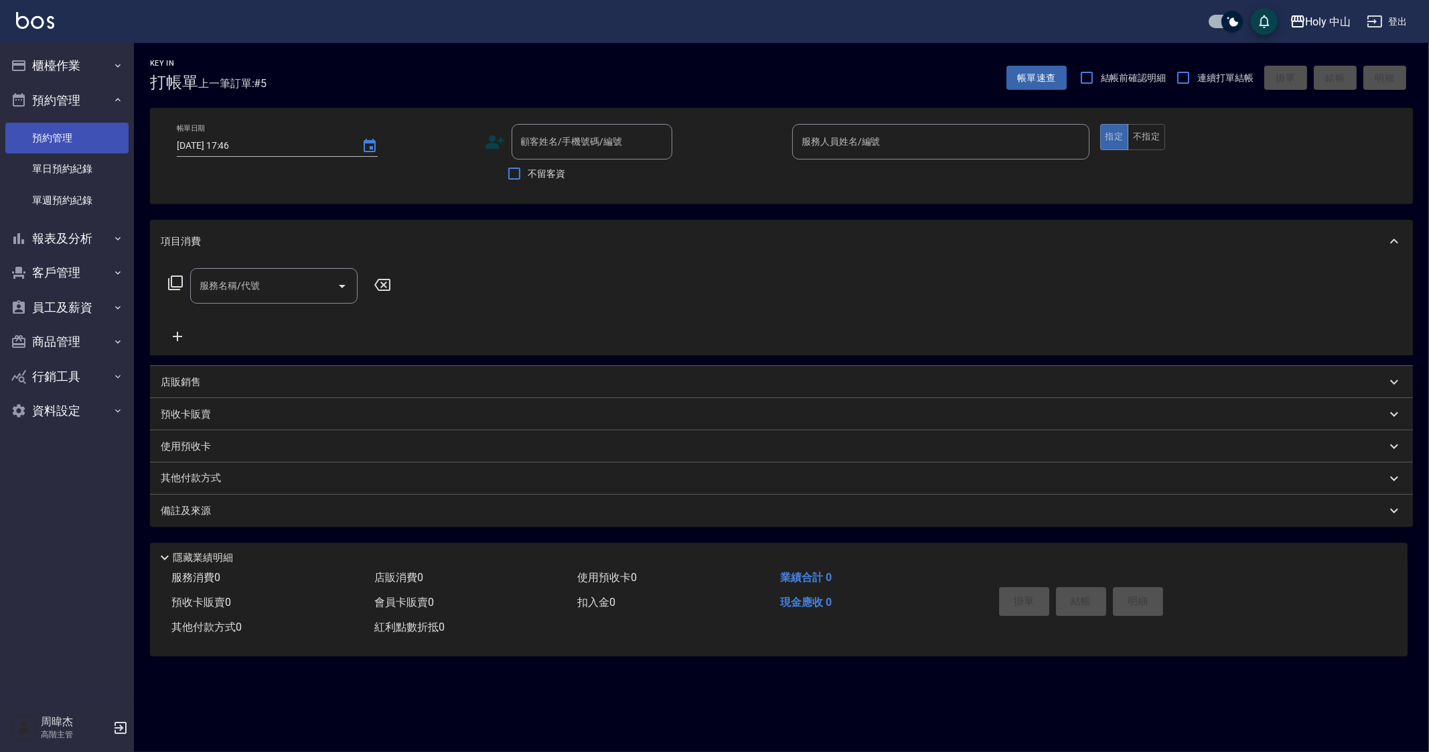
click at [113, 141] on link "預約管理" at bounding box center [66, 138] width 123 height 31
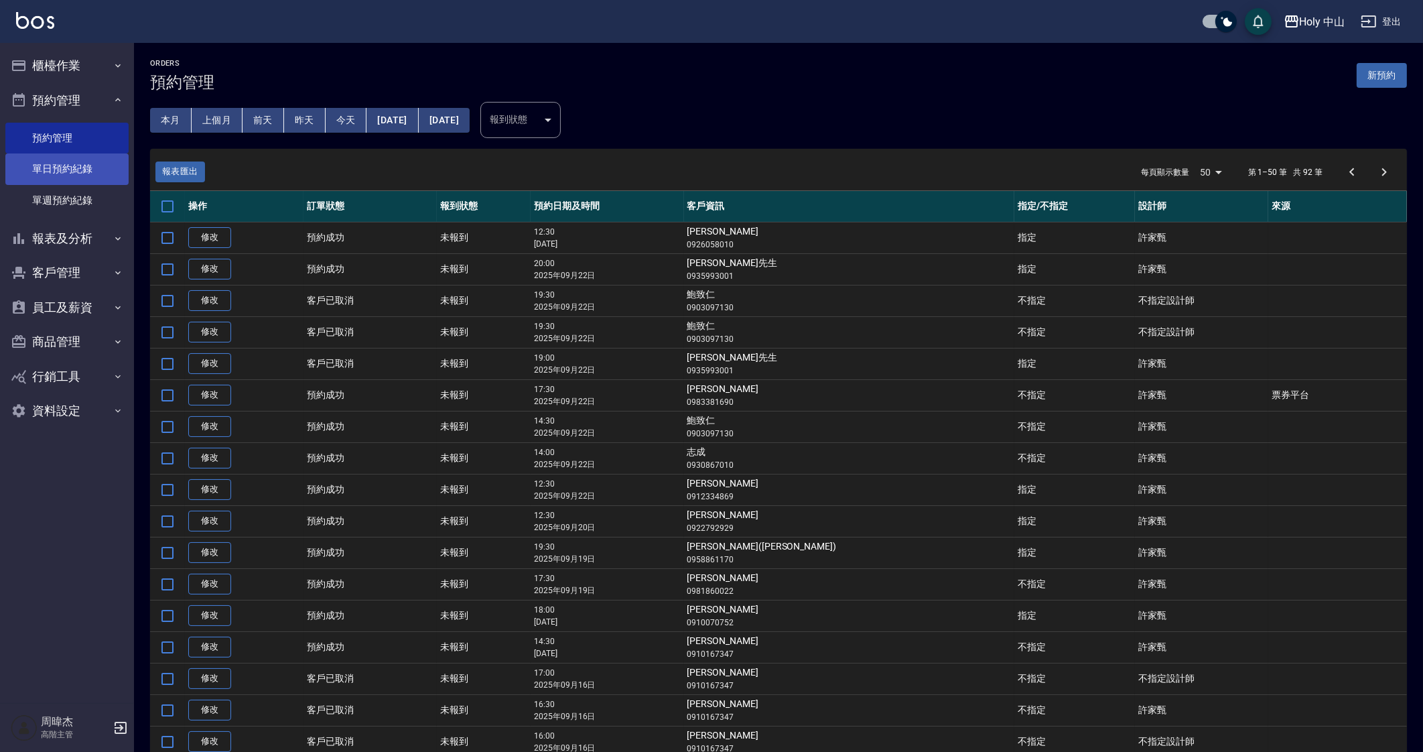
click at [79, 161] on link "單日預約紀錄" at bounding box center [66, 168] width 123 height 31
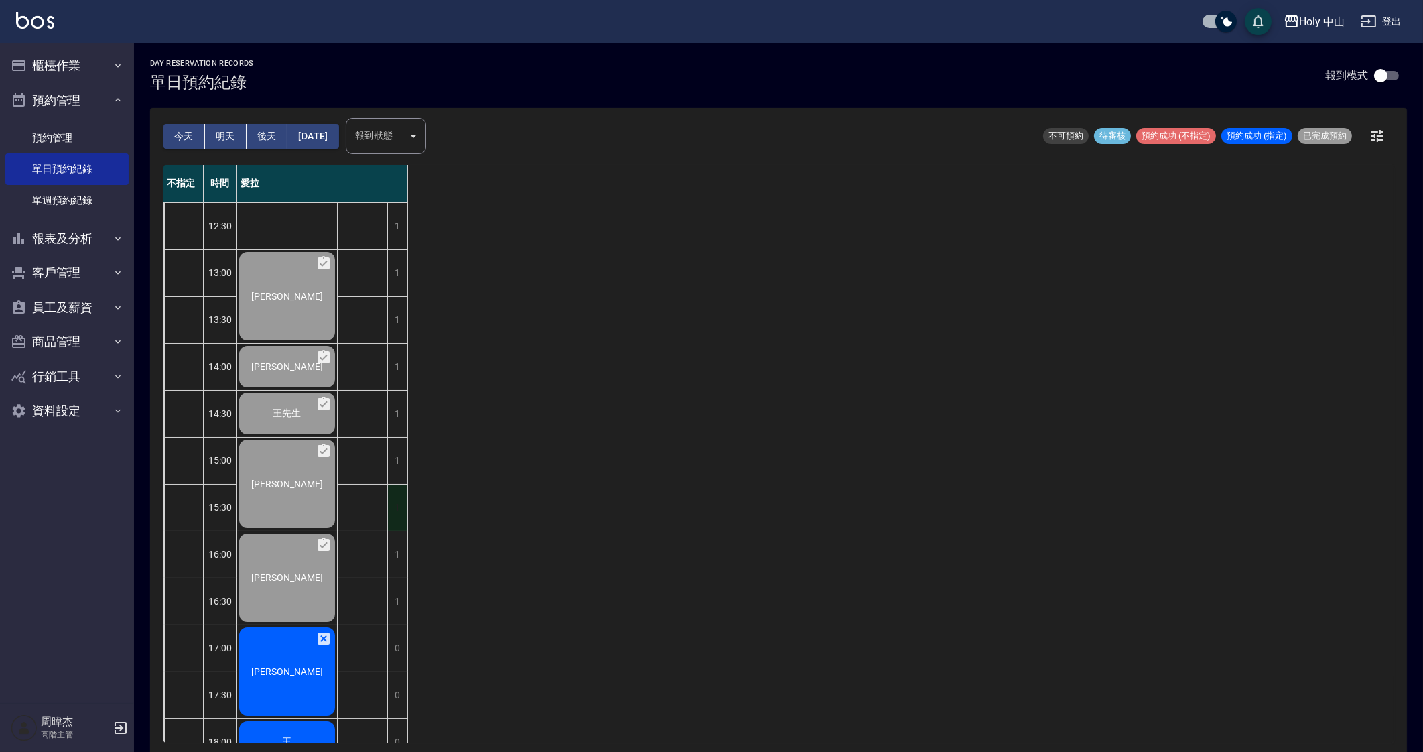
scroll to position [223, 0]
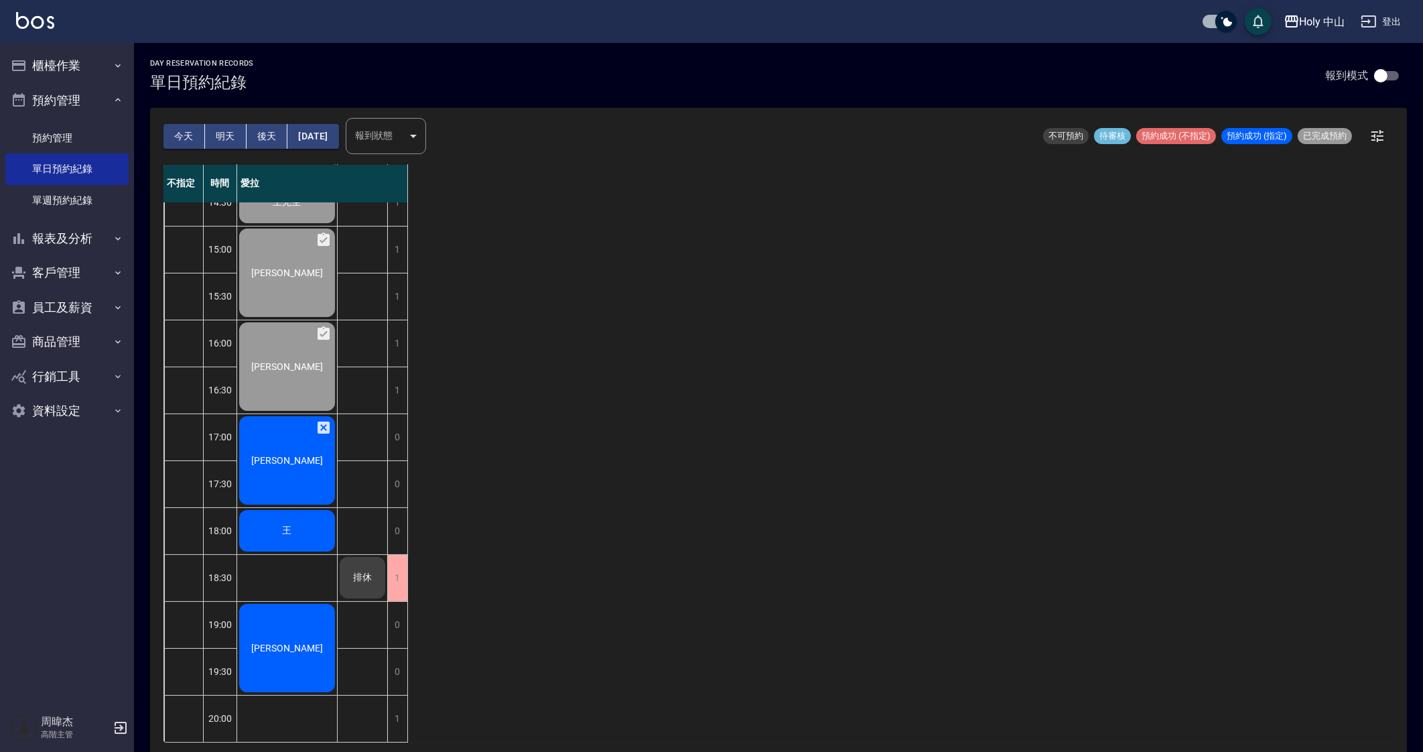
click at [524, 526] on div "不指定 時間 愛拉 12:30 13:00 13:30 14:00 14:30 15:00 15:30 16:00 16:30 17:00 17:30 18:…" at bounding box center [778, 453] width 1230 height 577
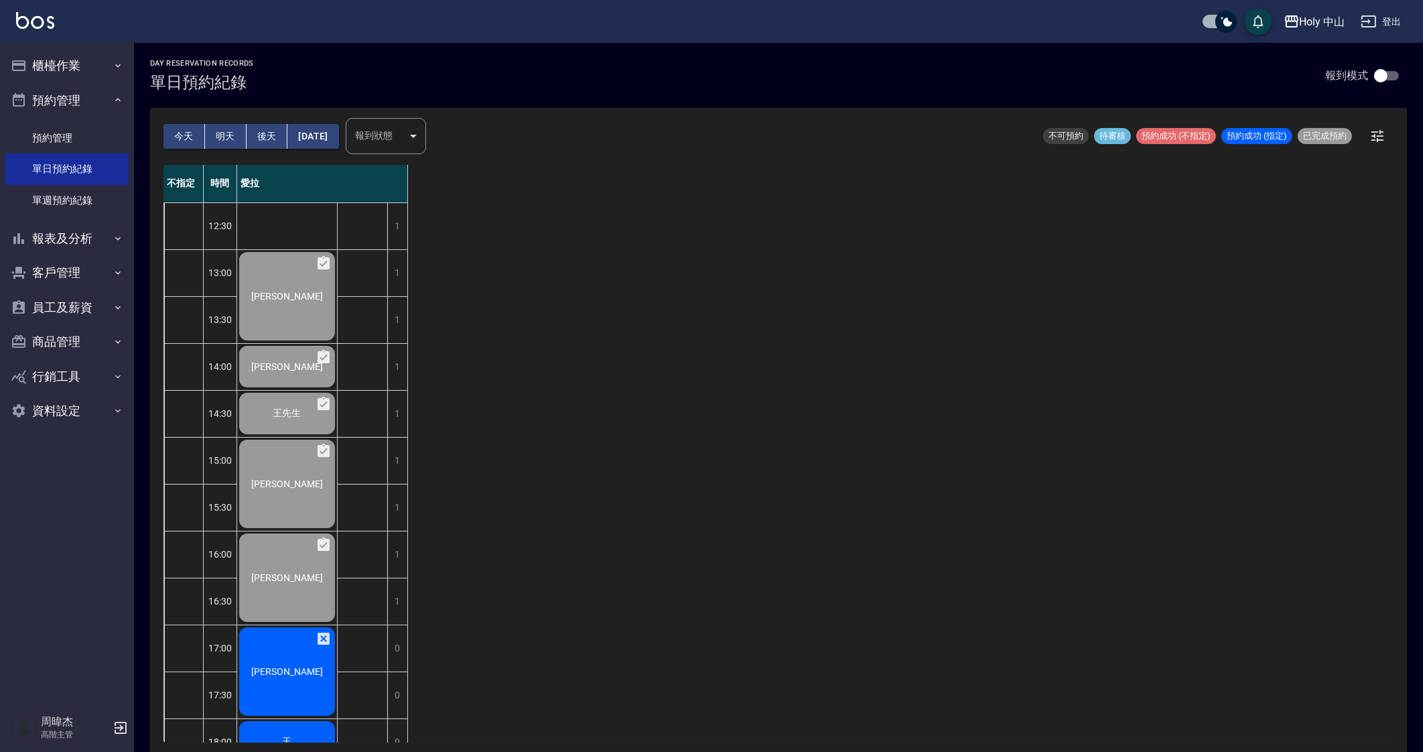
click at [296, 567] on div "[PERSON_NAME]" at bounding box center [287, 577] width 100 height 92
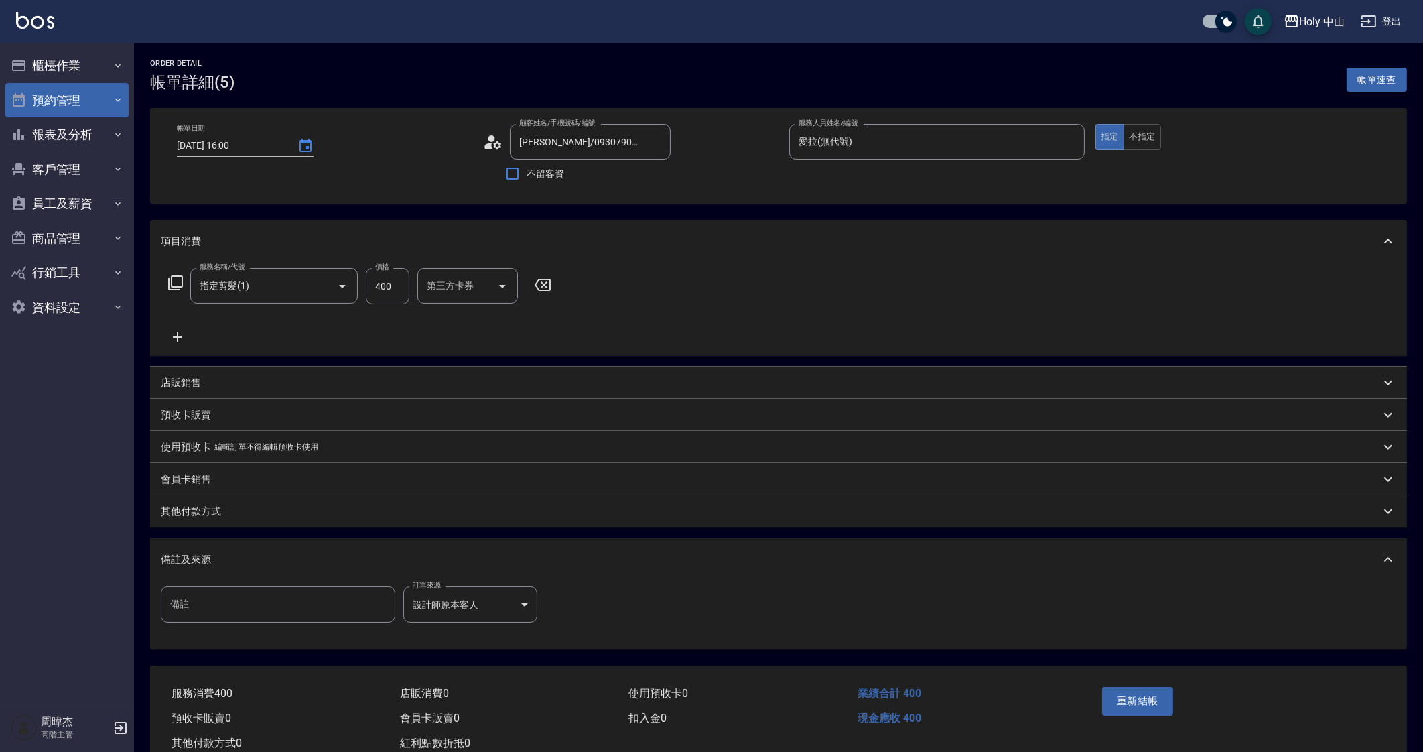
click at [49, 98] on button "預約管理" at bounding box center [66, 100] width 123 height 35
click at [58, 84] on button "預約管理" at bounding box center [66, 100] width 123 height 35
click at [87, 51] on button "櫃檯作業" at bounding box center [66, 65] width 123 height 35
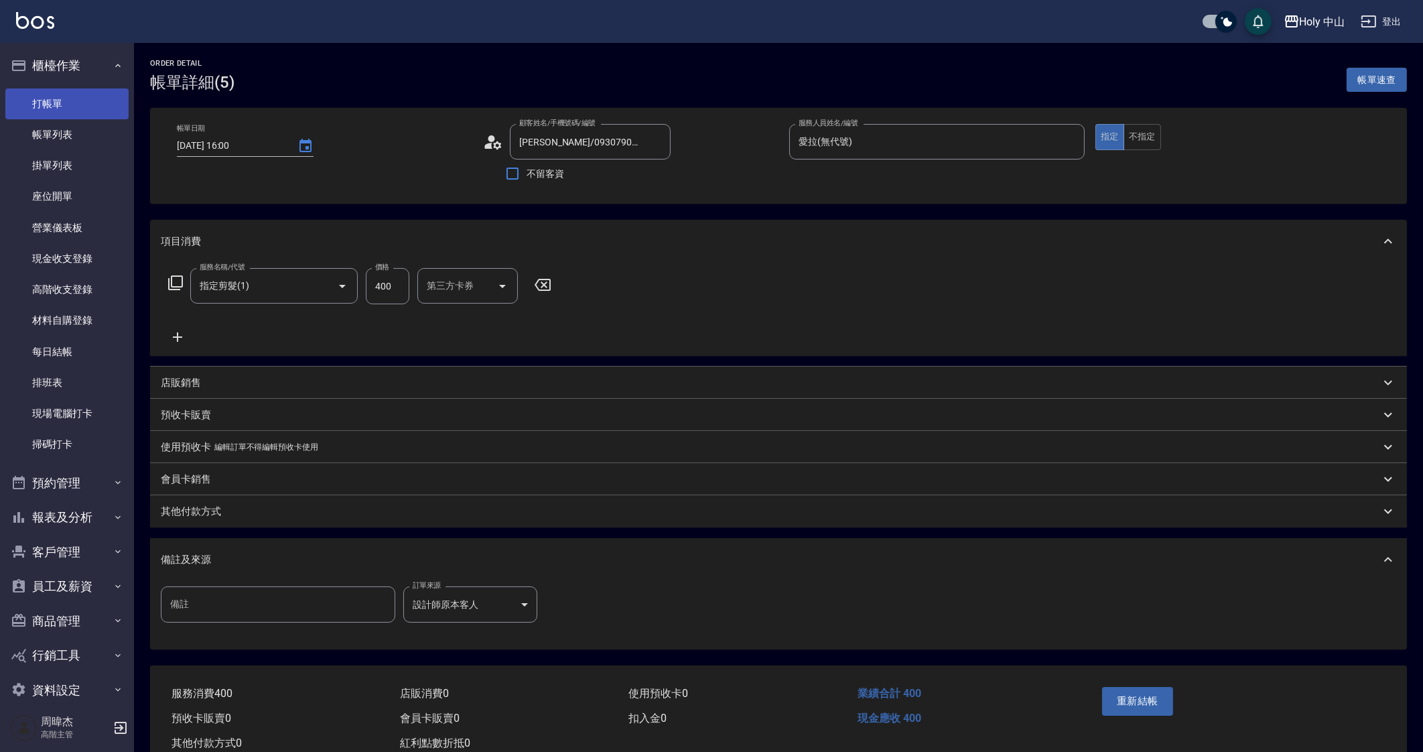
click at [81, 111] on link "打帳單" at bounding box center [66, 103] width 123 height 31
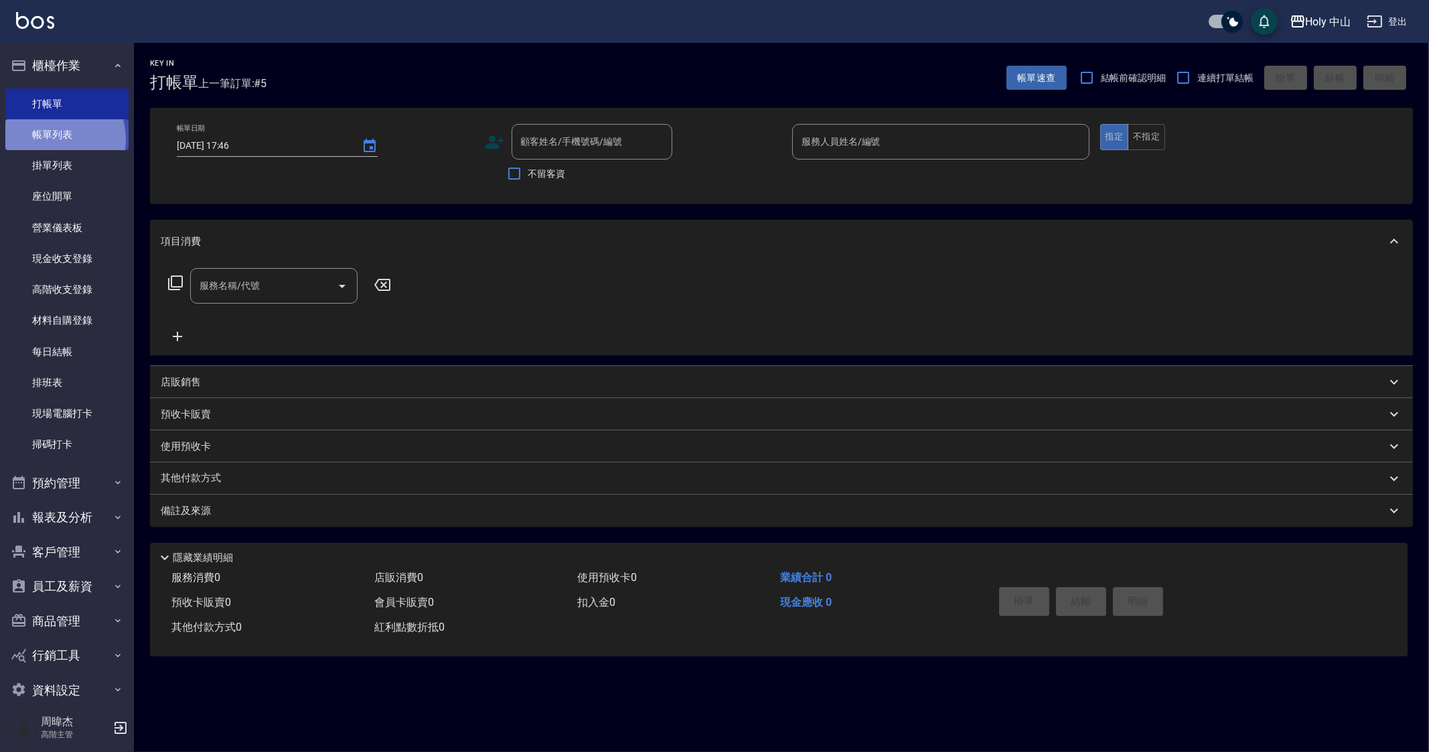
click at [56, 139] on link "帳單列表" at bounding box center [66, 134] width 123 height 31
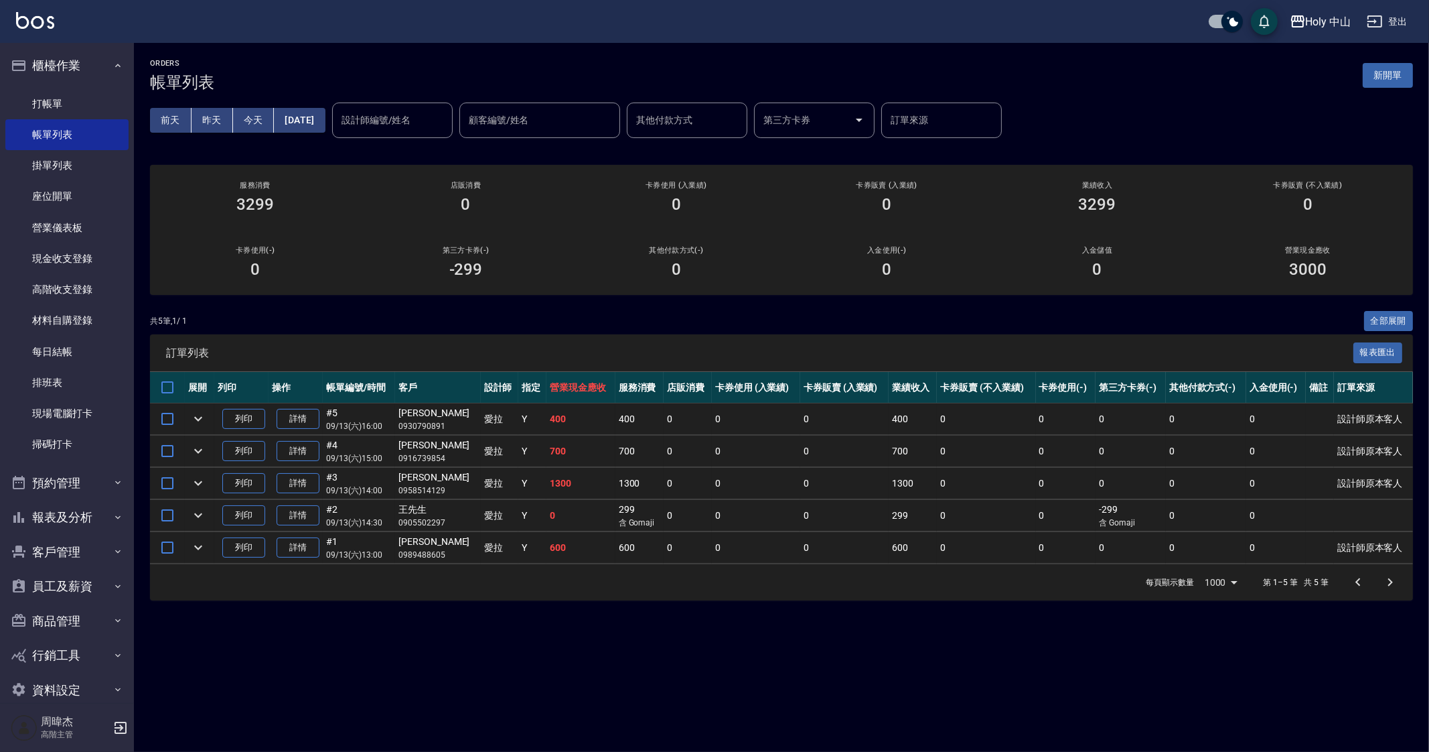
click at [1063, 648] on div "ORDERS 帳單列表 新開單 [DATE] [DATE] [DATE] [DATE] 設計師編號/姓名 設計師編號/姓名 顧客編號/姓名 顧客編號/姓名 其…" at bounding box center [714, 376] width 1429 height 752
click at [881, 664] on div "ORDERS 帳單列表 新開單 [DATE] [DATE] [DATE] [DATE] 設計師編號/姓名 設計師編號/姓名 顧客編號/姓名 顧客編號/姓名 其…" at bounding box center [714, 376] width 1429 height 752
click at [69, 72] on button "櫃檯作業" at bounding box center [66, 65] width 123 height 35
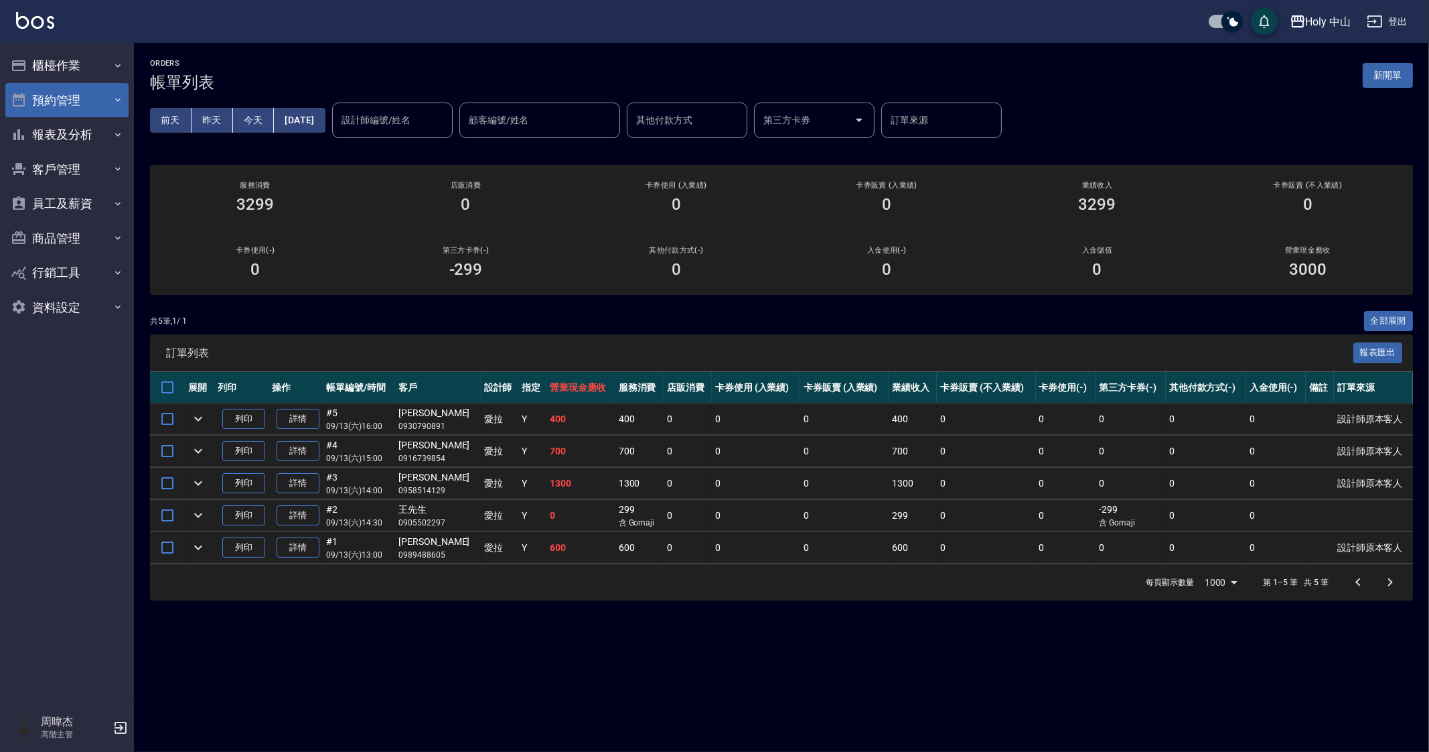
click at [62, 106] on button "預約管理" at bounding box center [66, 100] width 123 height 35
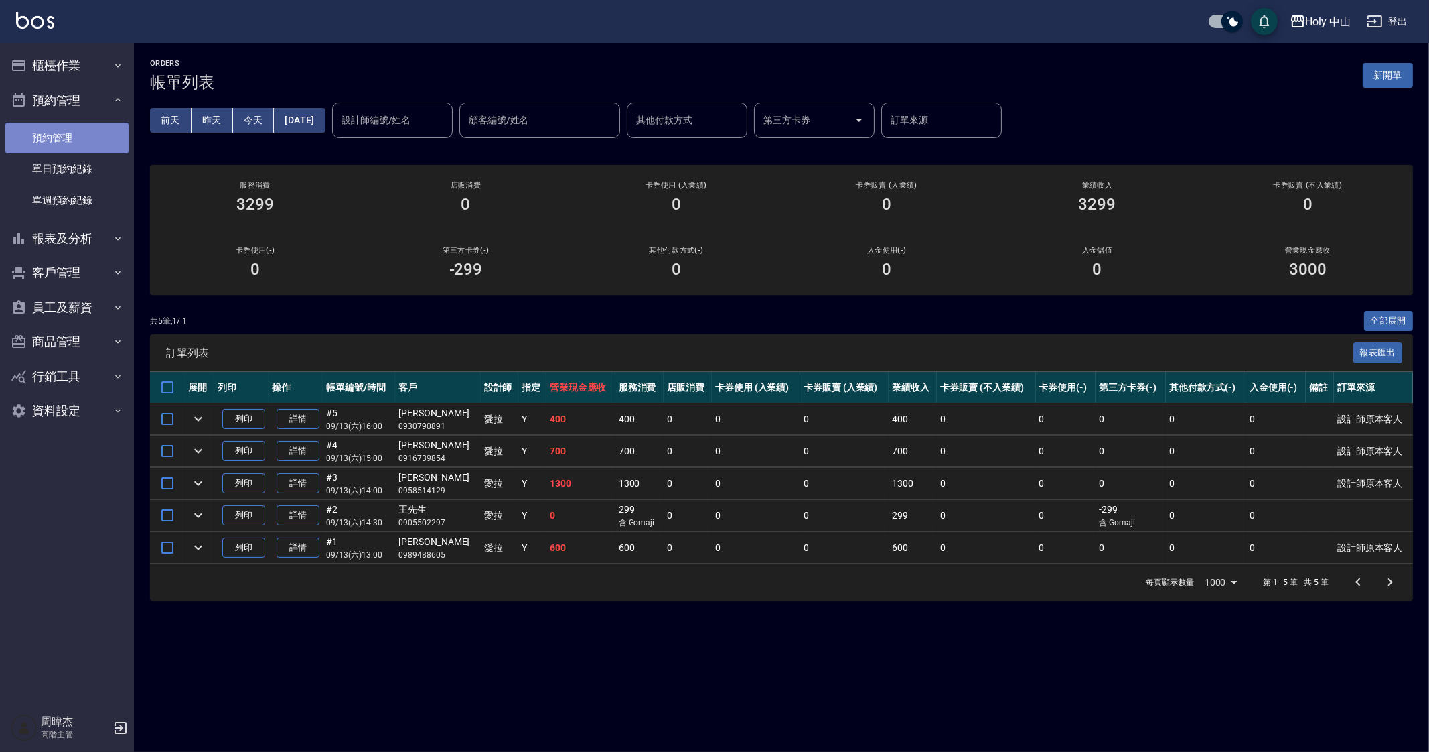
click at [62, 151] on link "預約管理" at bounding box center [66, 138] width 123 height 31
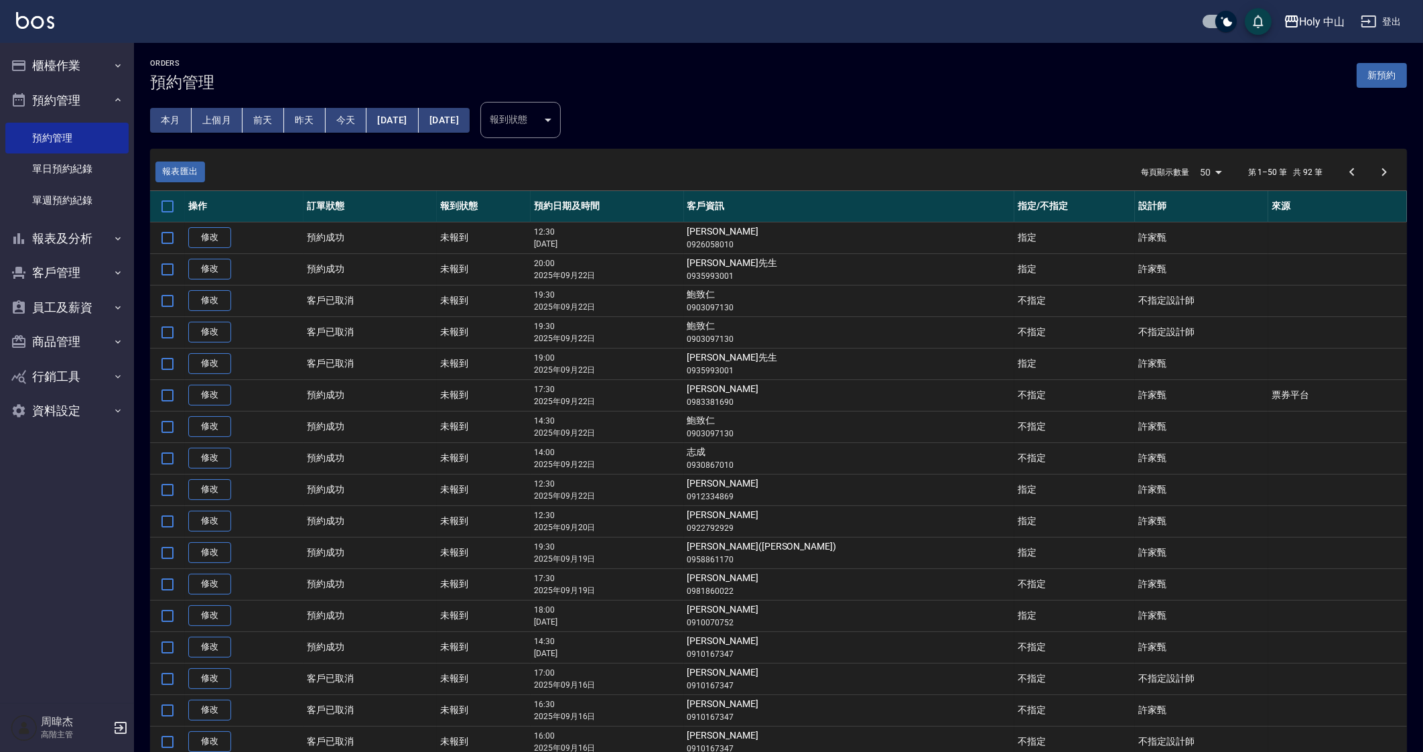
click at [1215, 526] on td "許家甄" at bounding box center [1201, 520] width 133 height 31
click at [74, 171] on link "單日預約紀錄" at bounding box center [66, 168] width 123 height 31
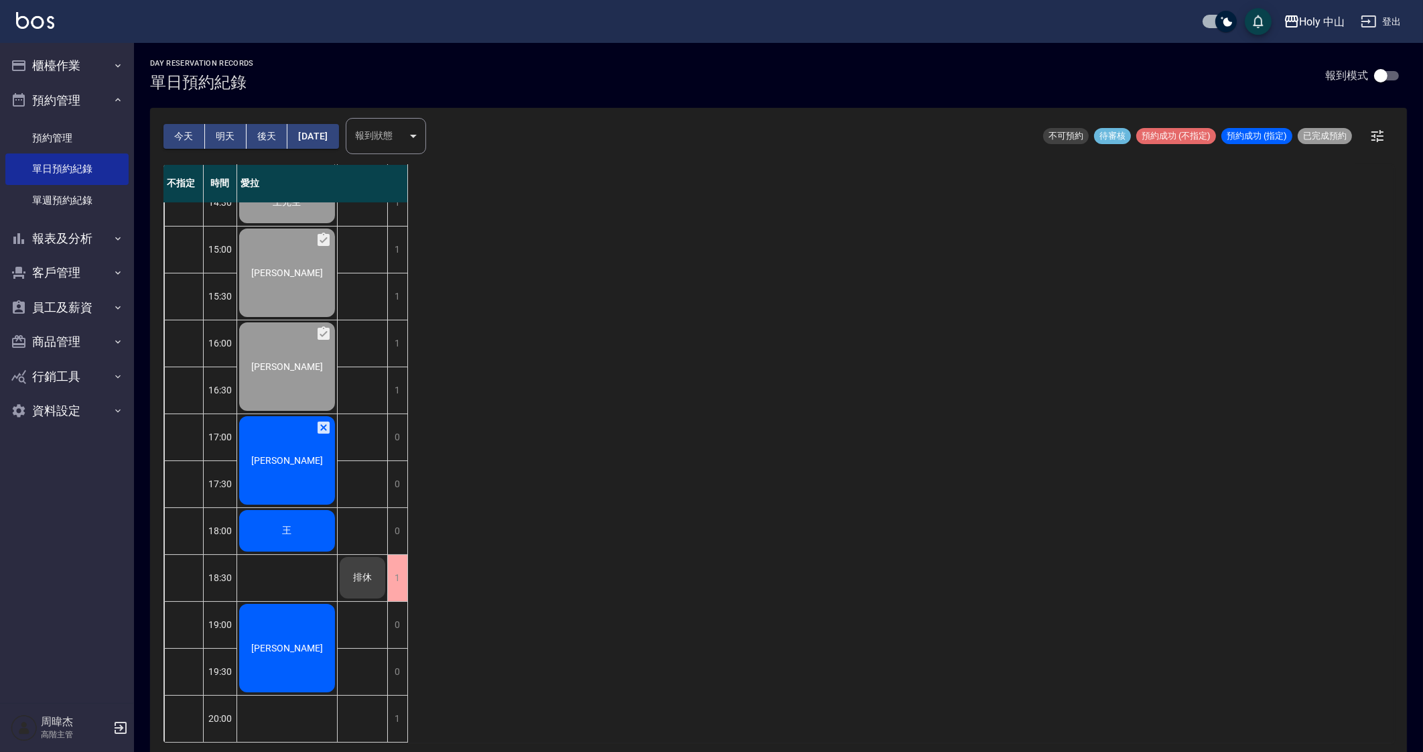
scroll to position [223, 0]
click at [291, 524] on span "王" at bounding box center [287, 530] width 15 height 12
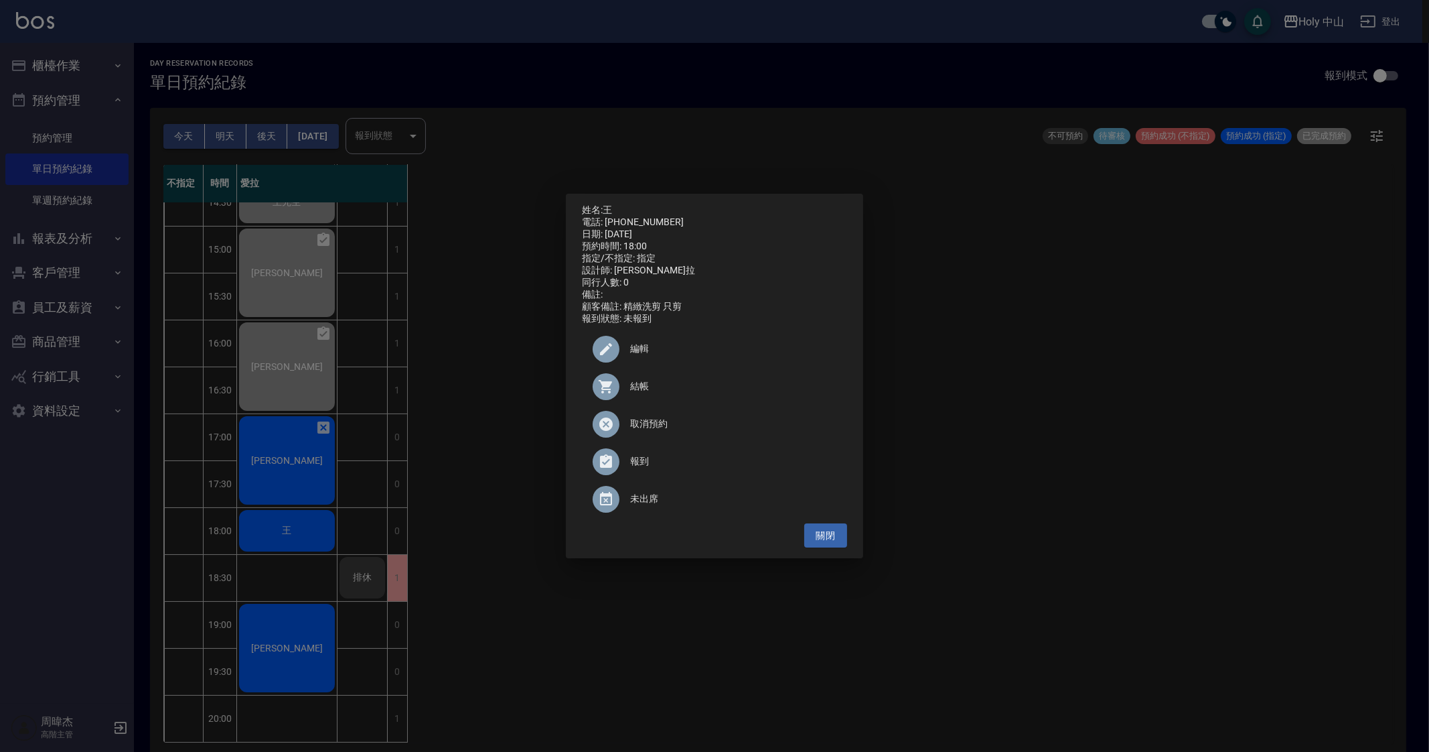
click at [669, 639] on div "姓名: 王 電話: [PHONE_NUMBER] 日期: [DATE] 預約時間: 18:00 指定/不指定: 指定 設計師: 愛拉 同行人數: 0 備註: …" at bounding box center [714, 376] width 1429 height 752
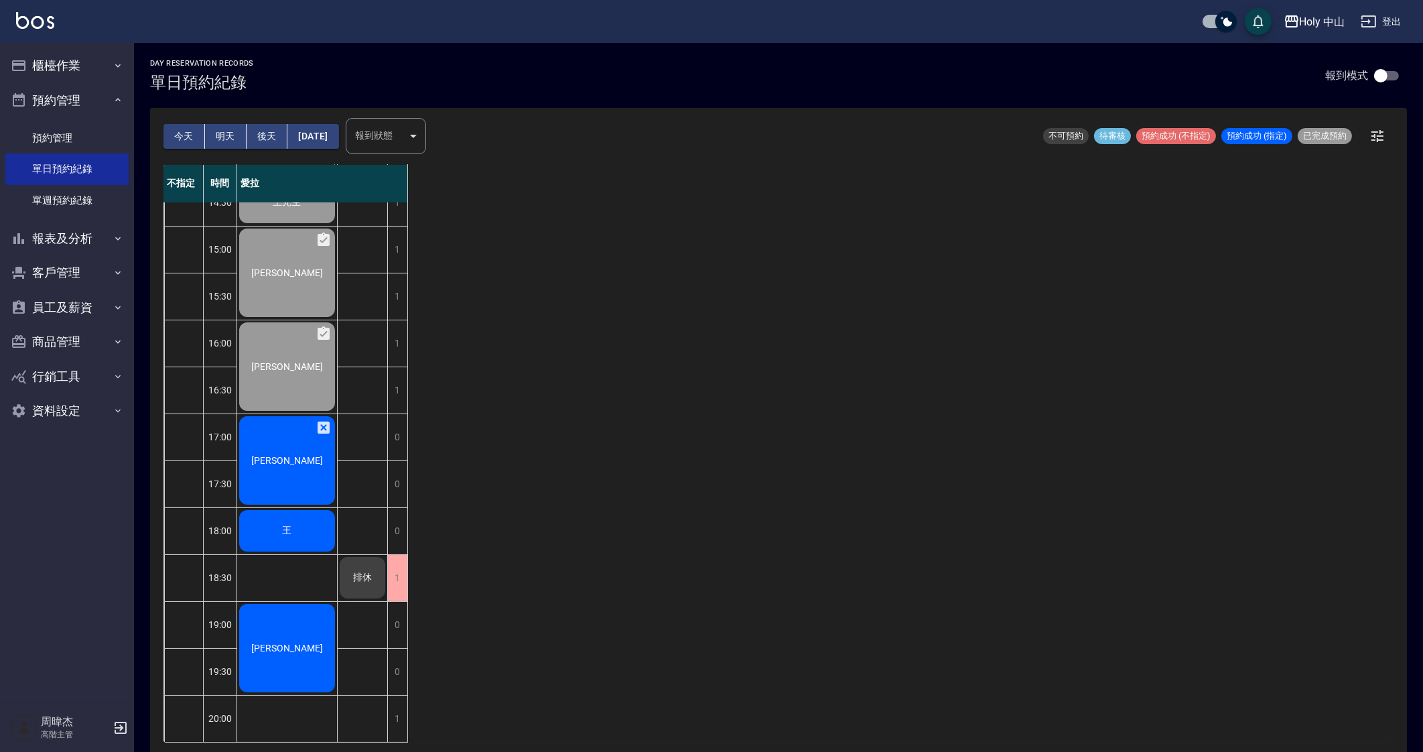
click at [288, 455] on span "[PERSON_NAME]" at bounding box center [287, 460] width 77 height 11
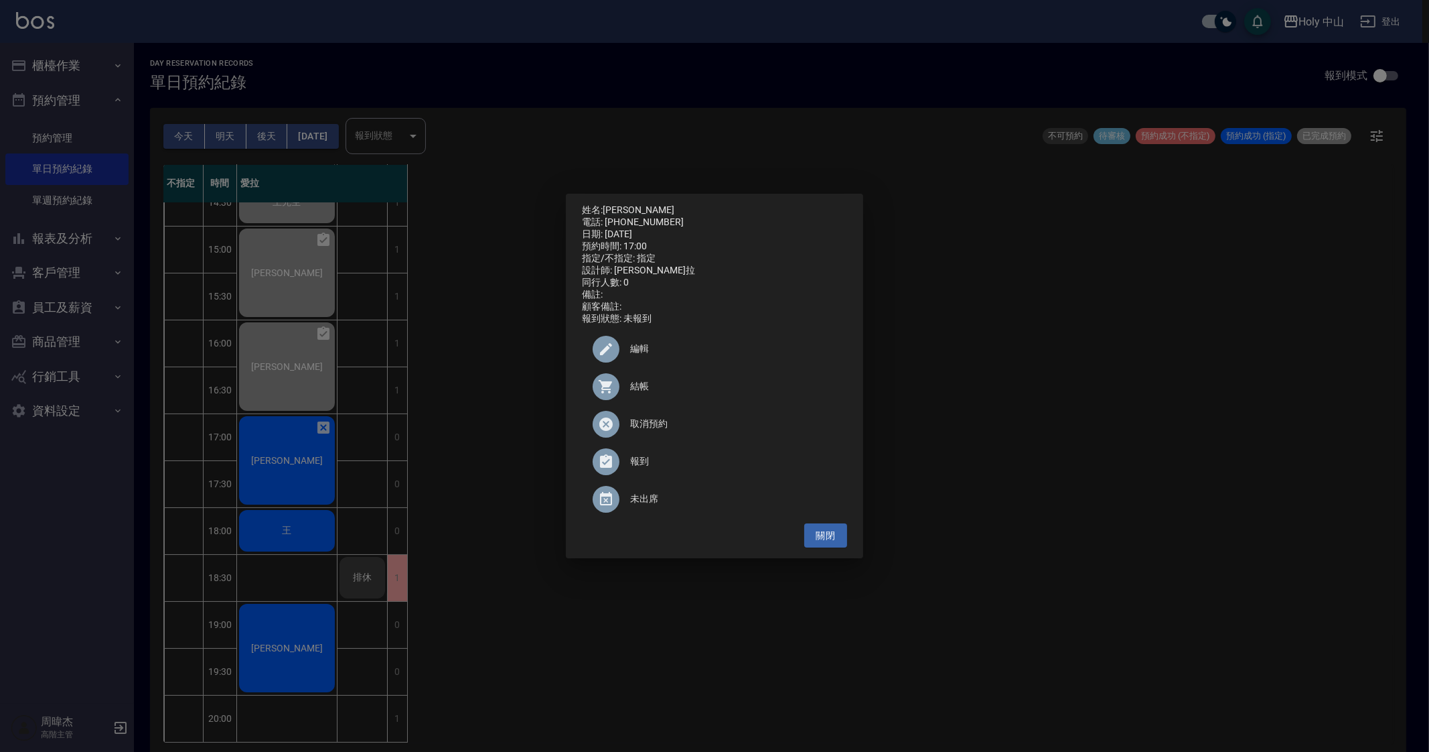
click at [496, 367] on div "姓名: [PERSON_NAME] 電話: [PHONE_NUMBER] 日期: [DATE] 預約時間: 17:00 指定/不指定: 指定 設計師: 愛拉 …" at bounding box center [714, 376] width 1429 height 752
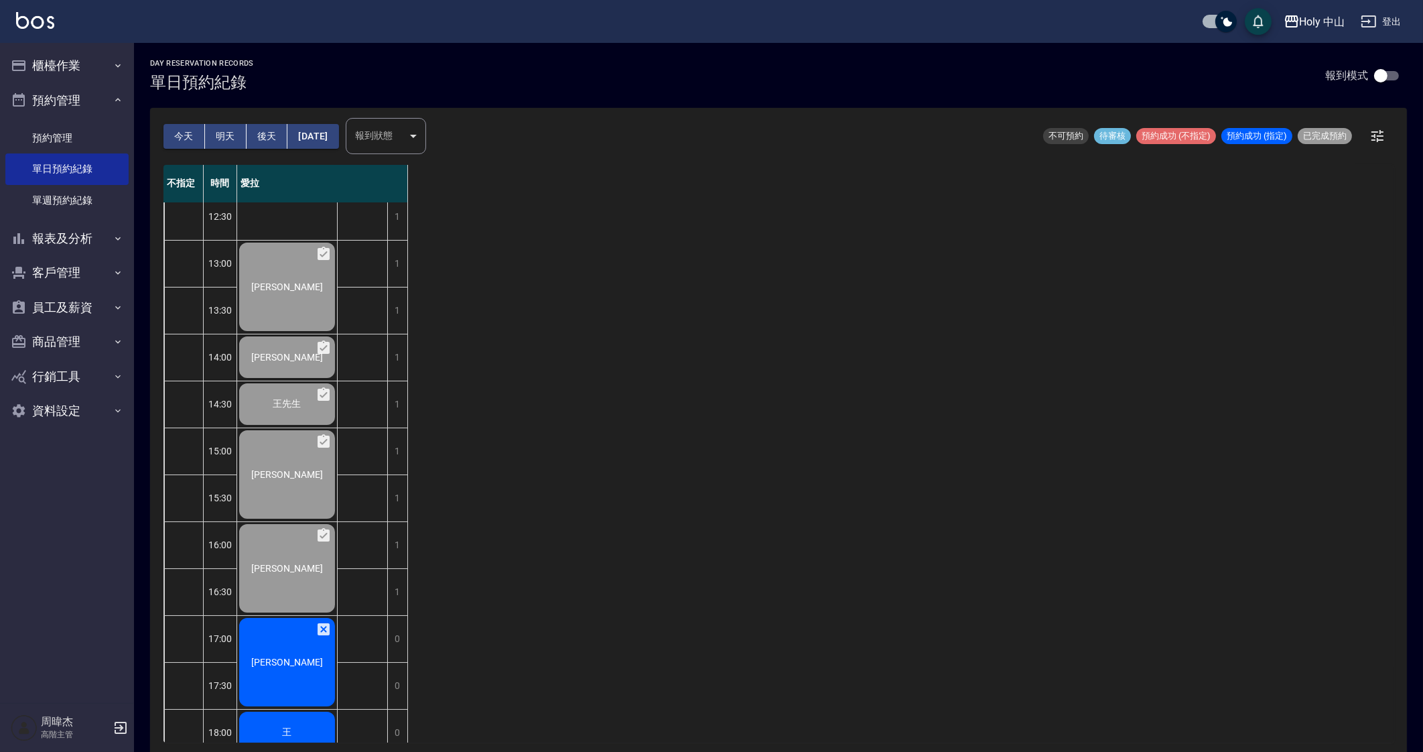
scroll to position [0, 0]
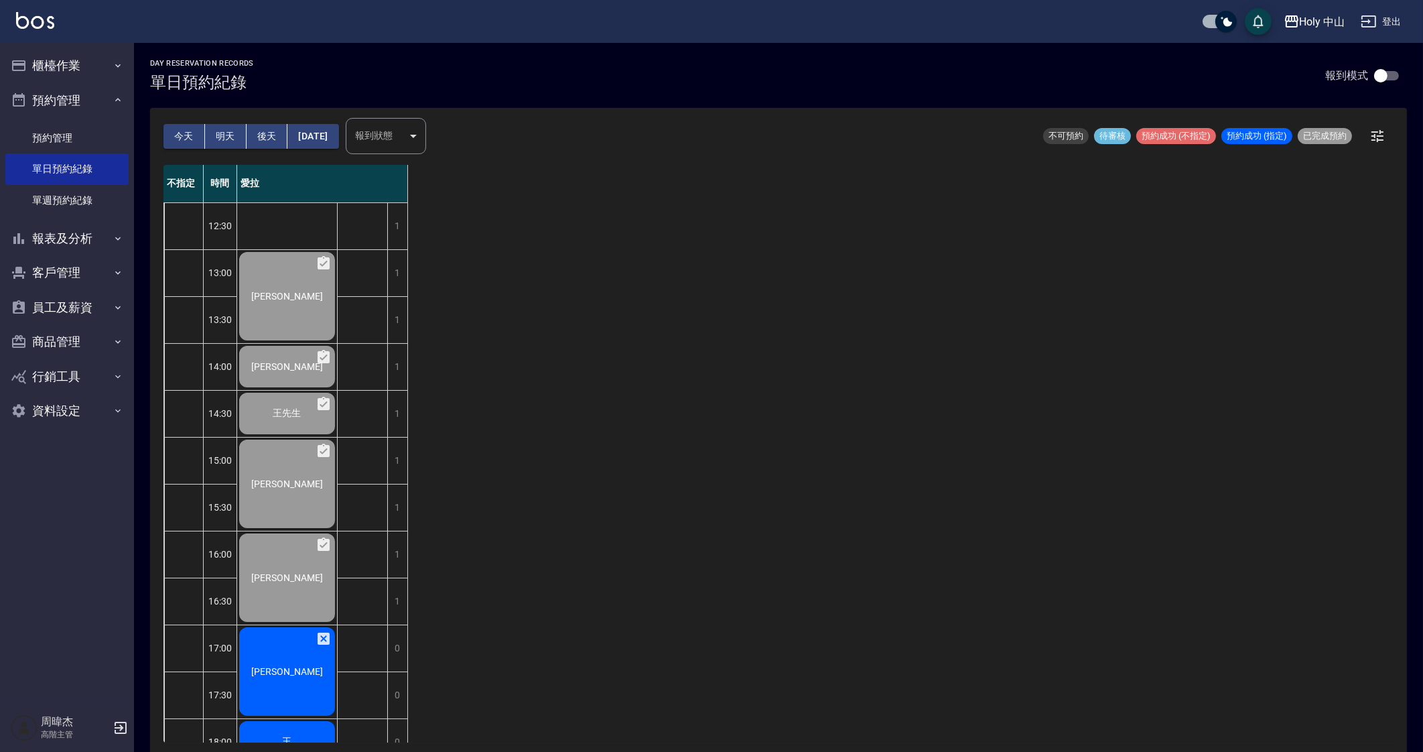
click at [644, 372] on div "不指定 時間 愛拉 12:30 13:00 13:30 14:00 14:30 15:00 15:30 16:00 16:30 17:00 17:30 18:…" at bounding box center [778, 453] width 1230 height 577
drag, startPoint x: 733, startPoint y: 555, endPoint x: 734, endPoint y: 572, distance: 16.8
click at [733, 560] on div "不指定 時間 愛拉 12:30 13:00 13:30 14:00 14:30 15:00 15:30 16:00 16:30 17:00 17:30 18:…" at bounding box center [778, 453] width 1230 height 577
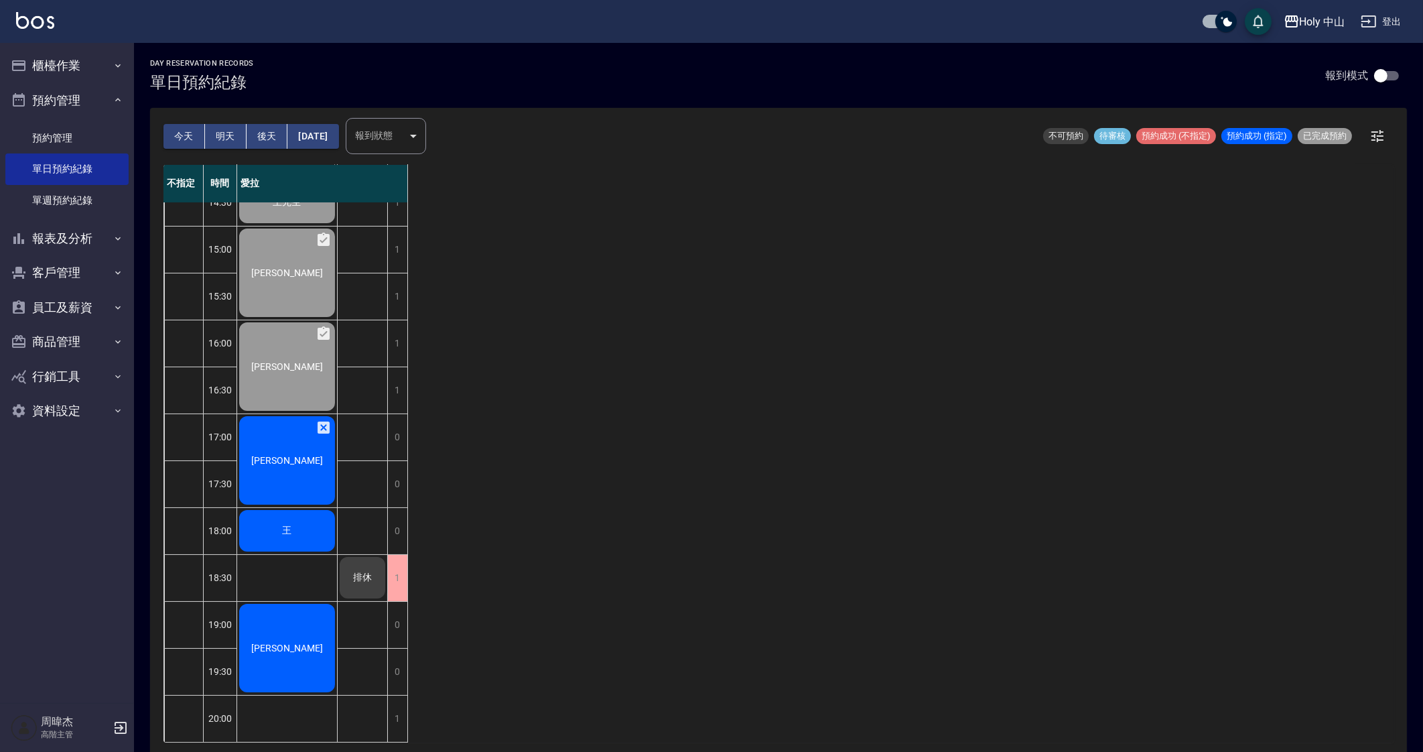
scroll to position [223, 0]
click at [297, 514] on div "王" at bounding box center [287, 531] width 100 height 46
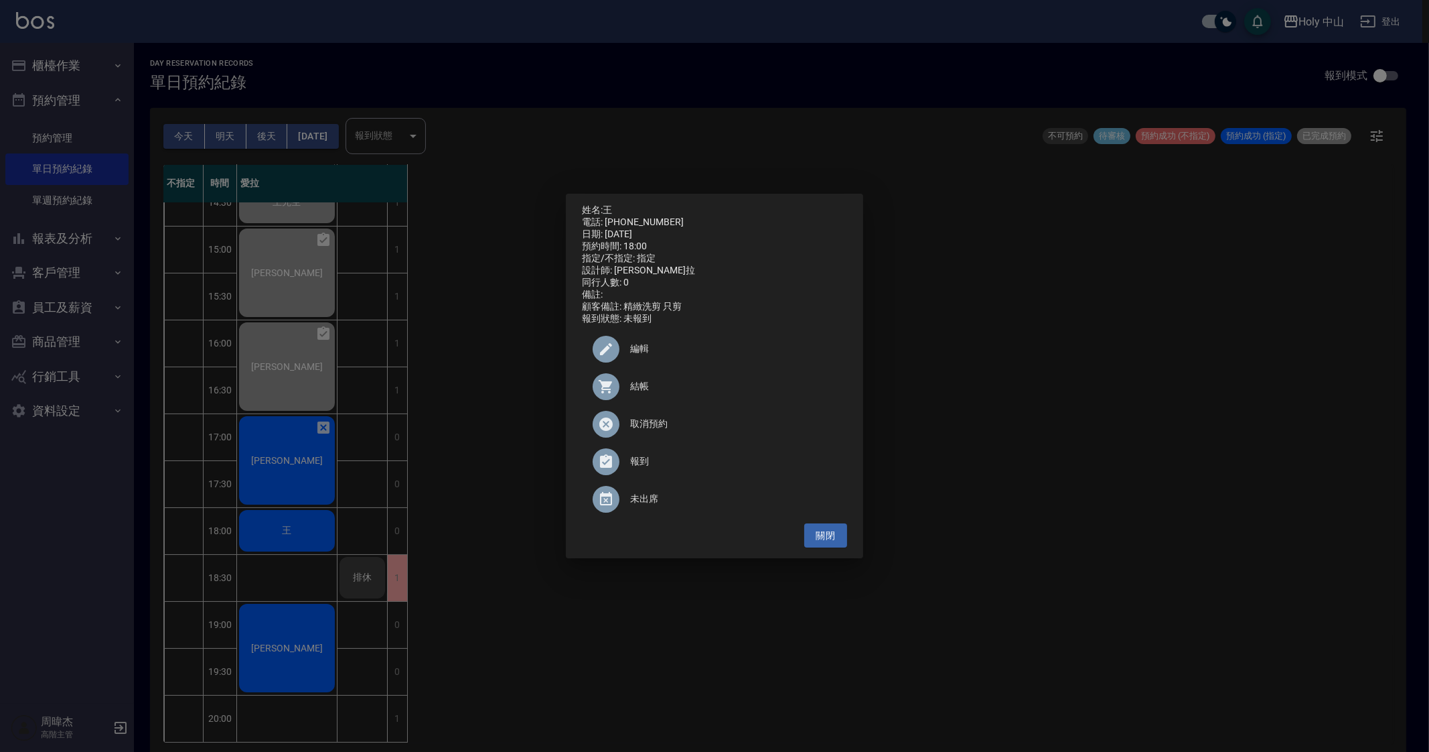
click at [719, 656] on div "姓名: 王 電話: [PHONE_NUMBER] 日期: [DATE] 預約時間: 18:00 指定/不指定: 指定 設計師: 愛拉 同行人數: 0 備註: …" at bounding box center [714, 376] width 1429 height 752
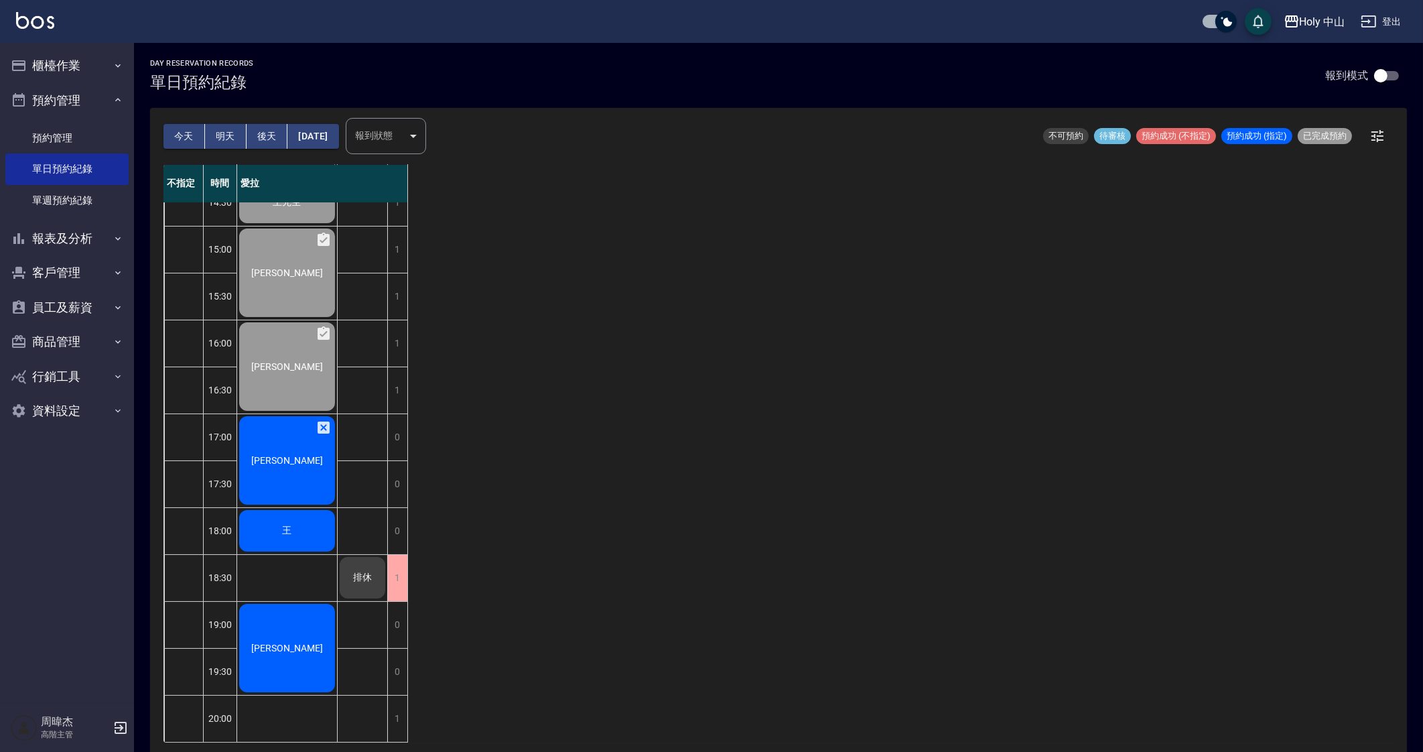
click at [1390, 78] on input "checkbox" at bounding box center [1380, 75] width 76 height 25
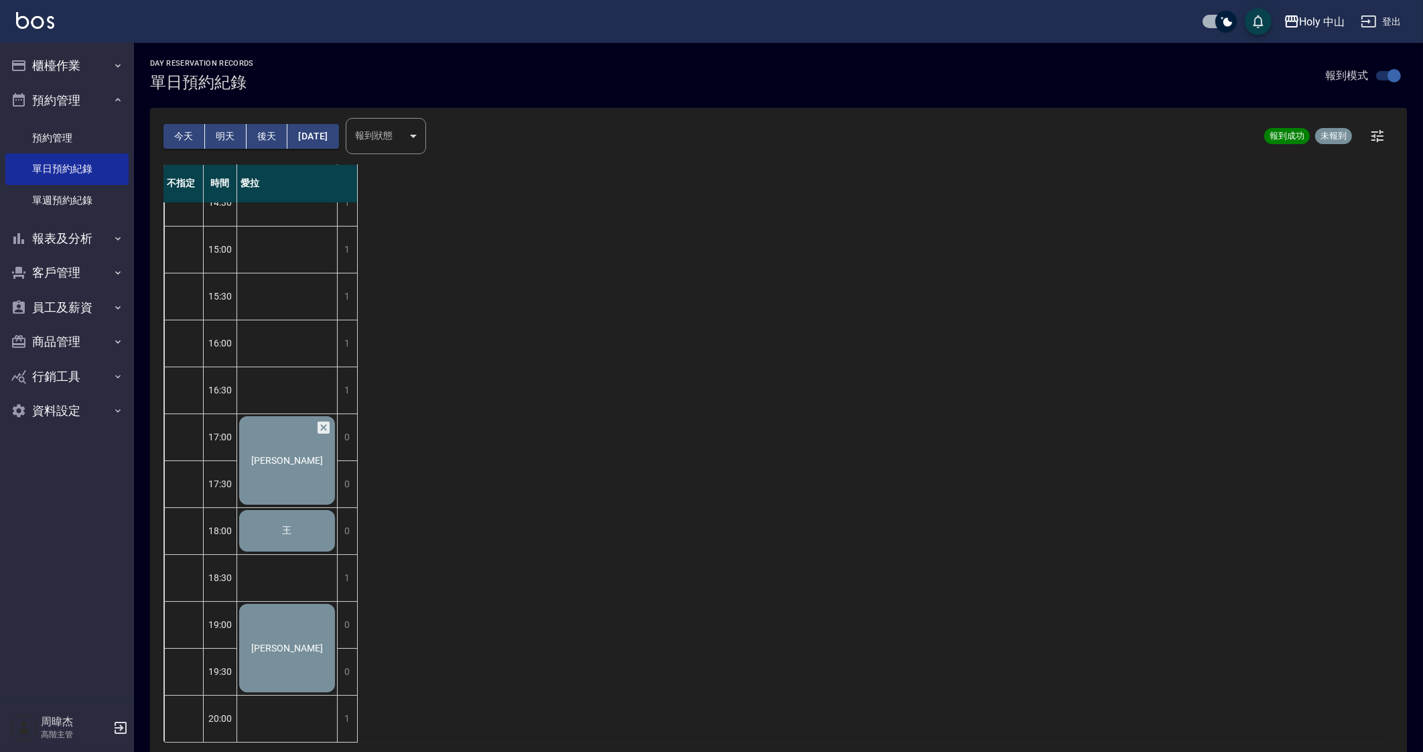
click at [1390, 78] on input "checkbox" at bounding box center [1394, 75] width 76 height 25
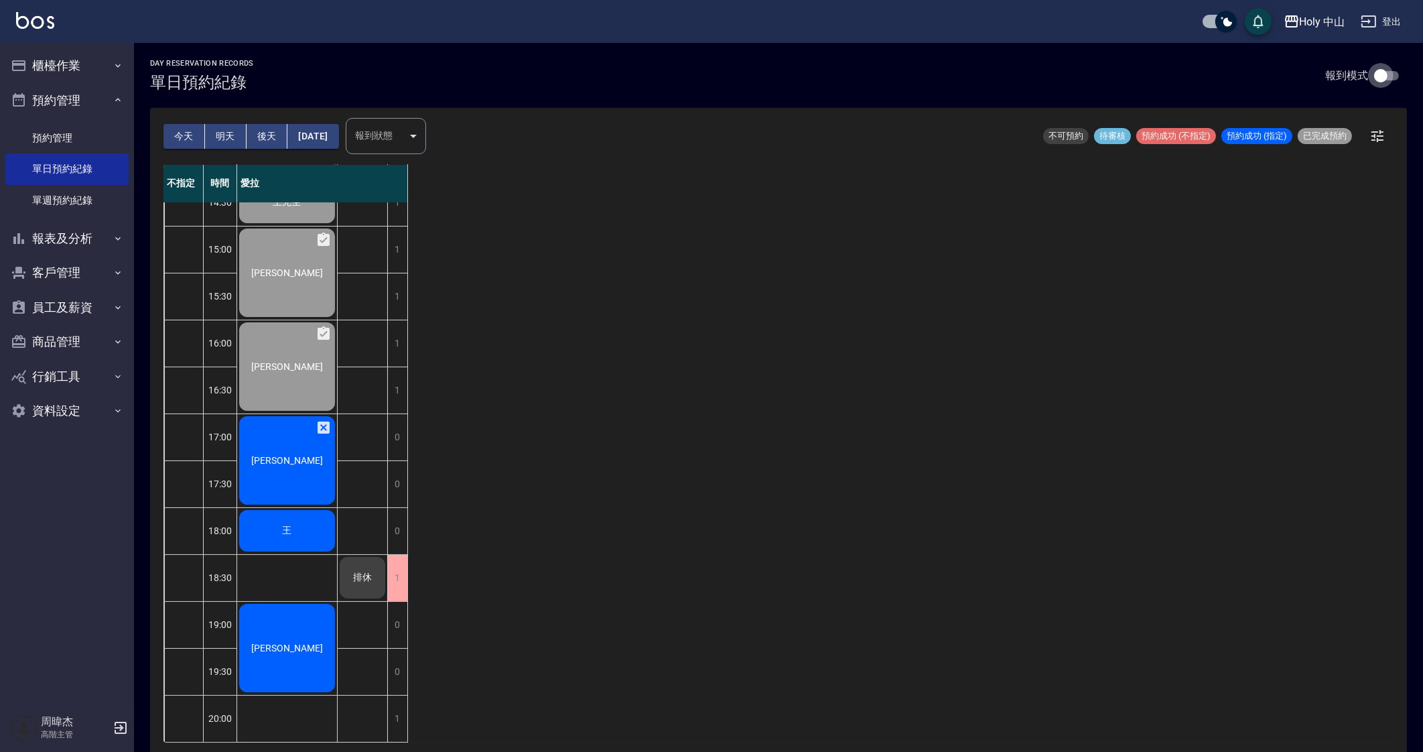
click at [1390, 78] on input "checkbox" at bounding box center [1380, 75] width 76 height 25
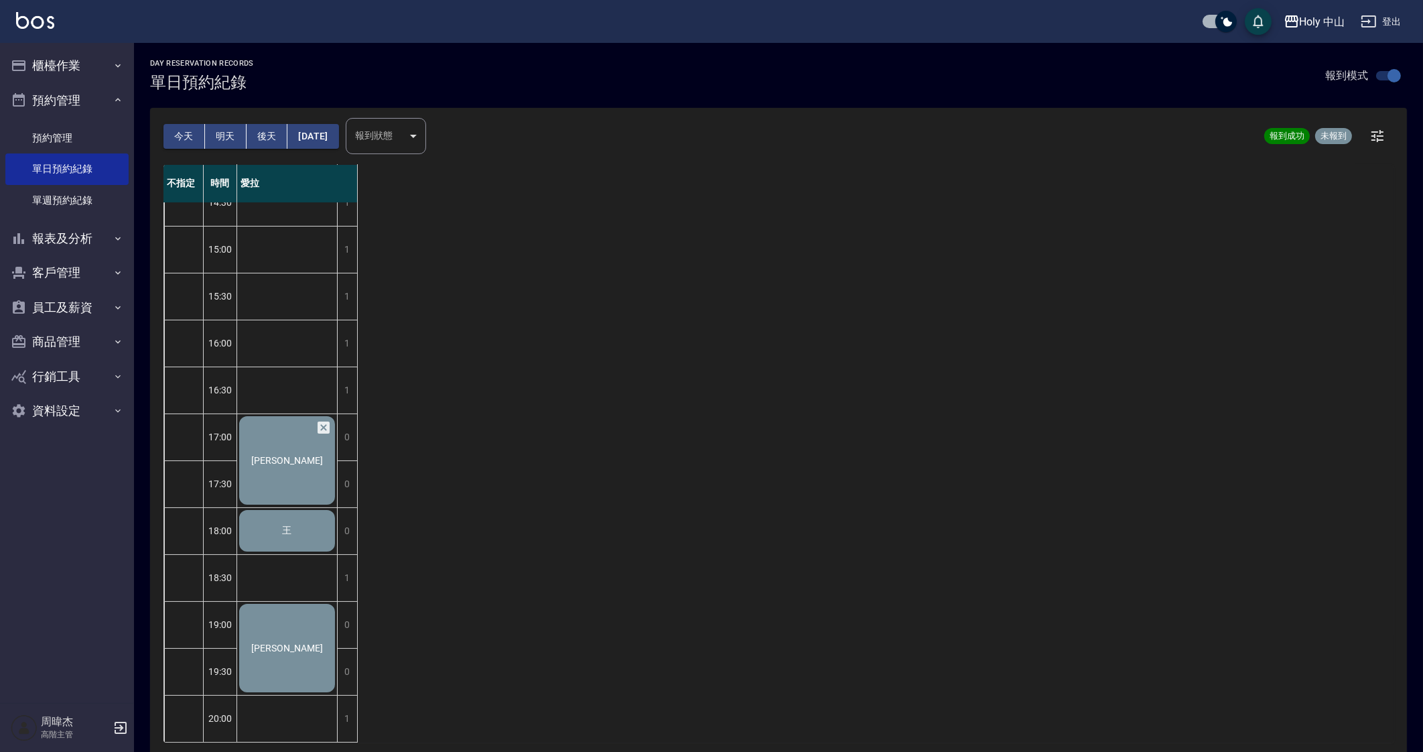
click at [1390, 78] on input "checkbox" at bounding box center [1394, 75] width 76 height 25
checkbox input "false"
